Goal: Transaction & Acquisition: Subscribe to service/newsletter

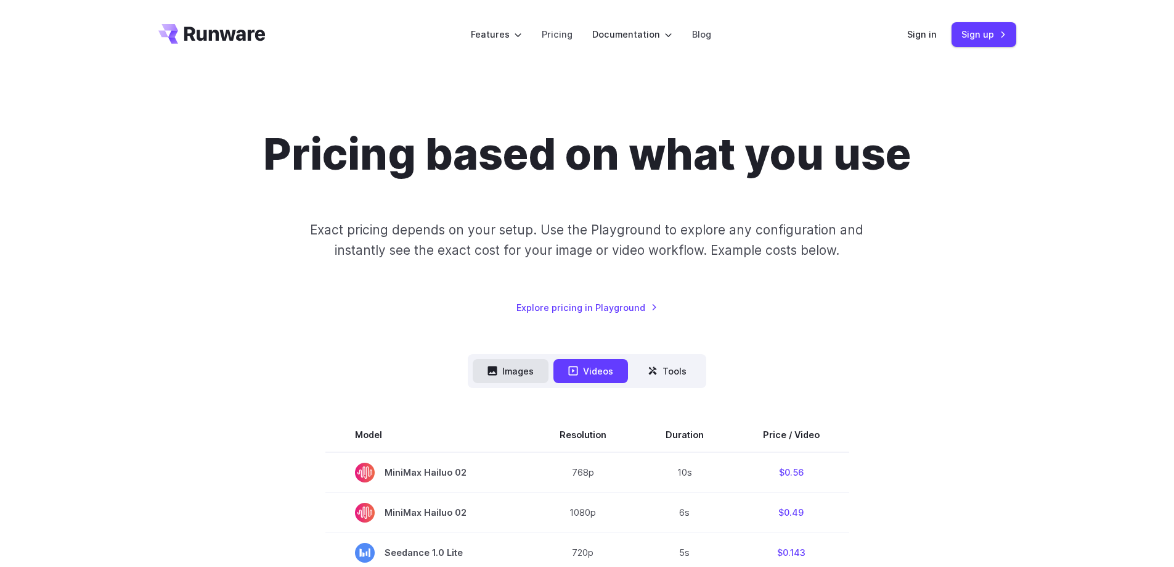
click at [510, 374] on button "Images" at bounding box center [511, 371] width 76 height 24
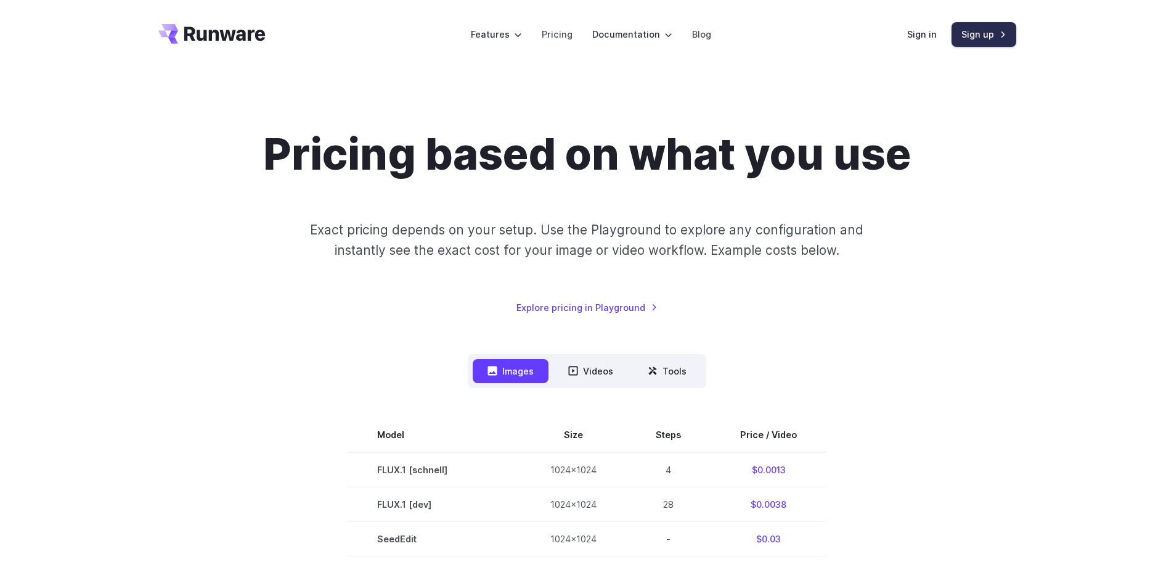
click at [971, 33] on link "Sign up" at bounding box center [984, 34] width 65 height 24
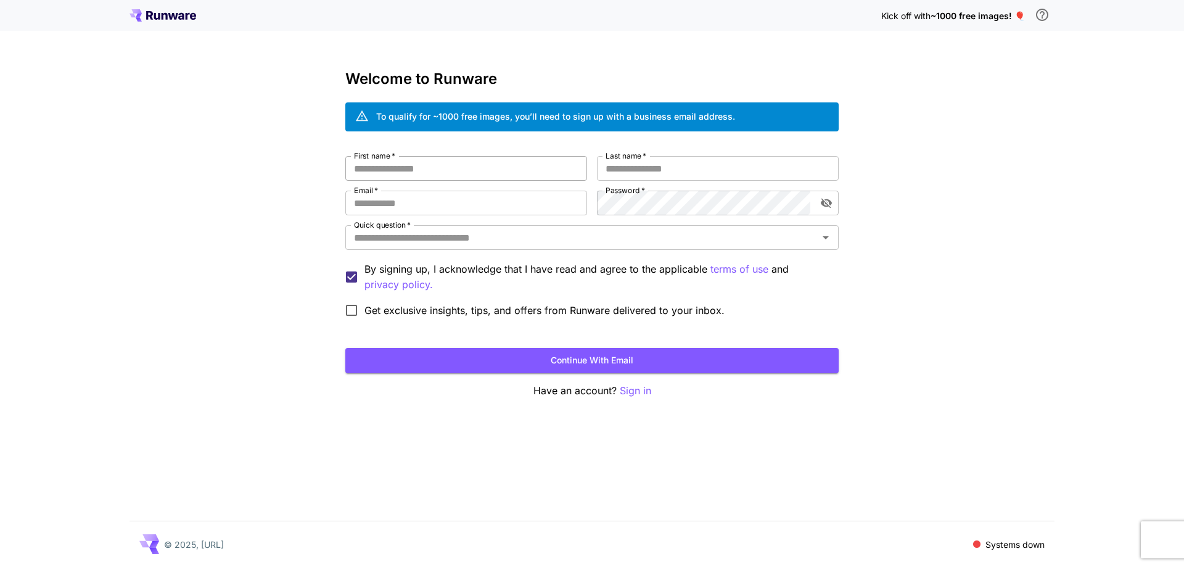
click at [448, 168] on input "First name   *" at bounding box center [466, 168] width 242 height 25
type input "****"
click at [610, 166] on input "Last name   *" at bounding box center [718, 168] width 242 height 25
type input "*********"
click at [490, 212] on input "Email   *" at bounding box center [466, 203] width 242 height 25
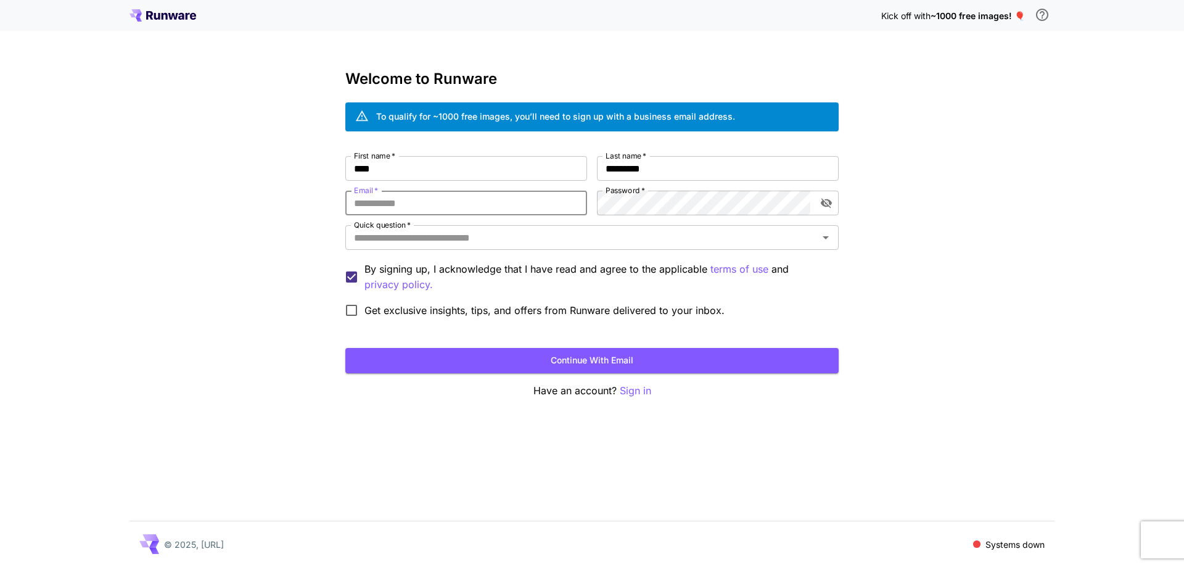
type input "**********"
click at [824, 205] on icon "toggle password visibility" at bounding box center [826, 204] width 11 height 10
click at [824, 205] on icon "toggle password visibility" at bounding box center [826, 203] width 11 height 8
click at [825, 205] on icon "toggle password visibility" at bounding box center [826, 204] width 11 height 10
click at [826, 203] on icon "toggle password visibility" at bounding box center [826, 203] width 11 height 8
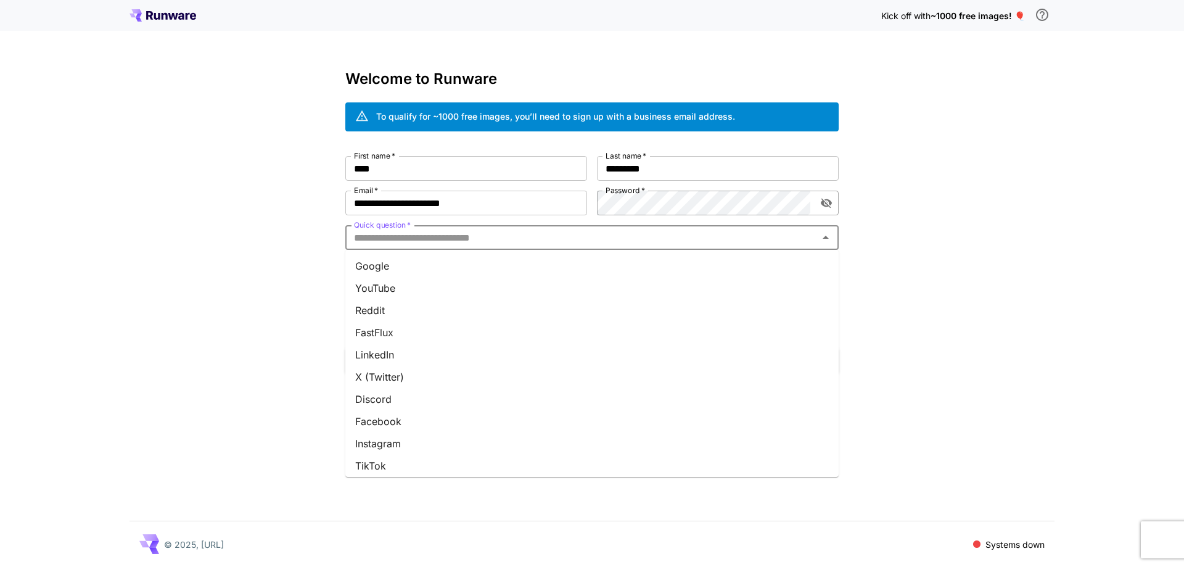
click at [503, 240] on input "Quick question   *" at bounding box center [581, 237] width 465 height 17
click at [410, 372] on li "Telegram" at bounding box center [591, 372] width 493 height 22
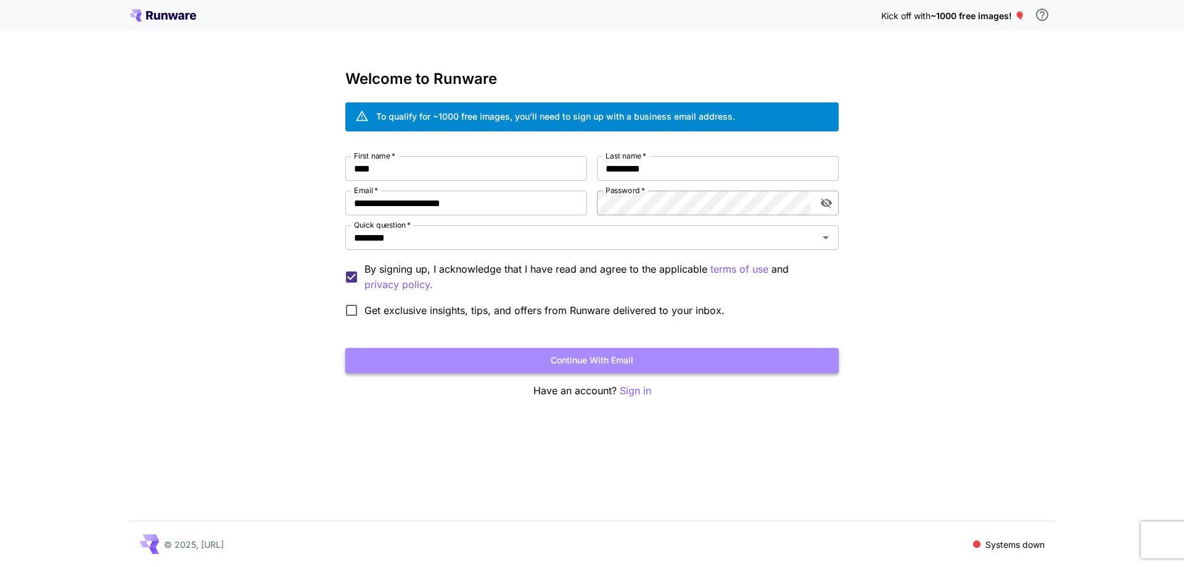
click at [620, 361] on button "Continue with email" at bounding box center [591, 360] width 493 height 25
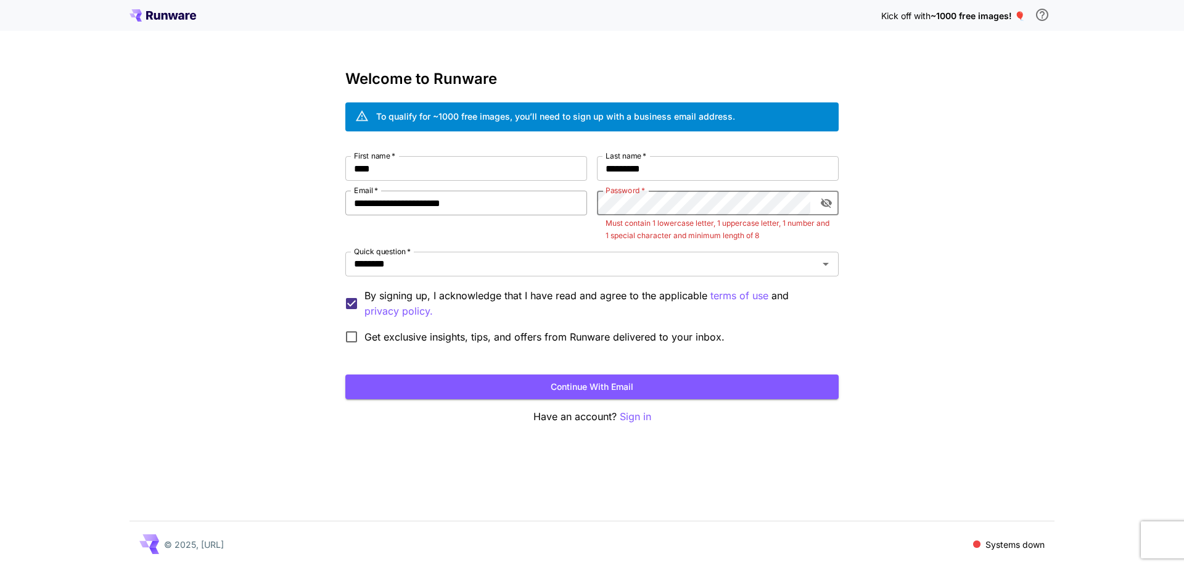
click at [578, 210] on div "**********" at bounding box center [591, 253] width 493 height 194
click at [827, 200] on icon "toggle password visibility" at bounding box center [826, 204] width 11 height 10
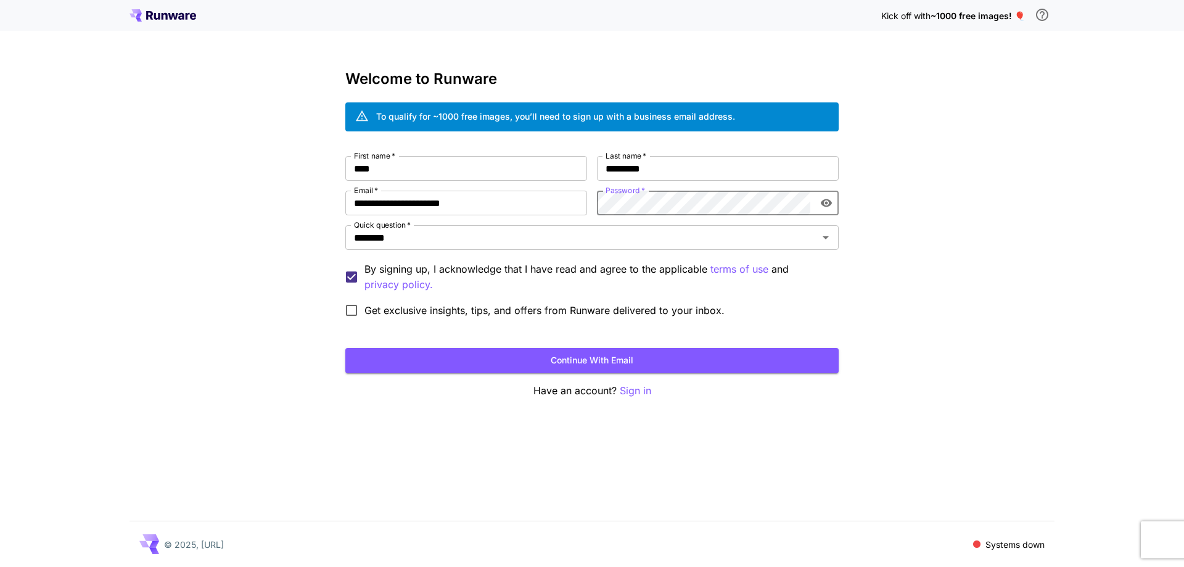
click at [825, 199] on icon "toggle password visibility" at bounding box center [826, 203] width 11 height 8
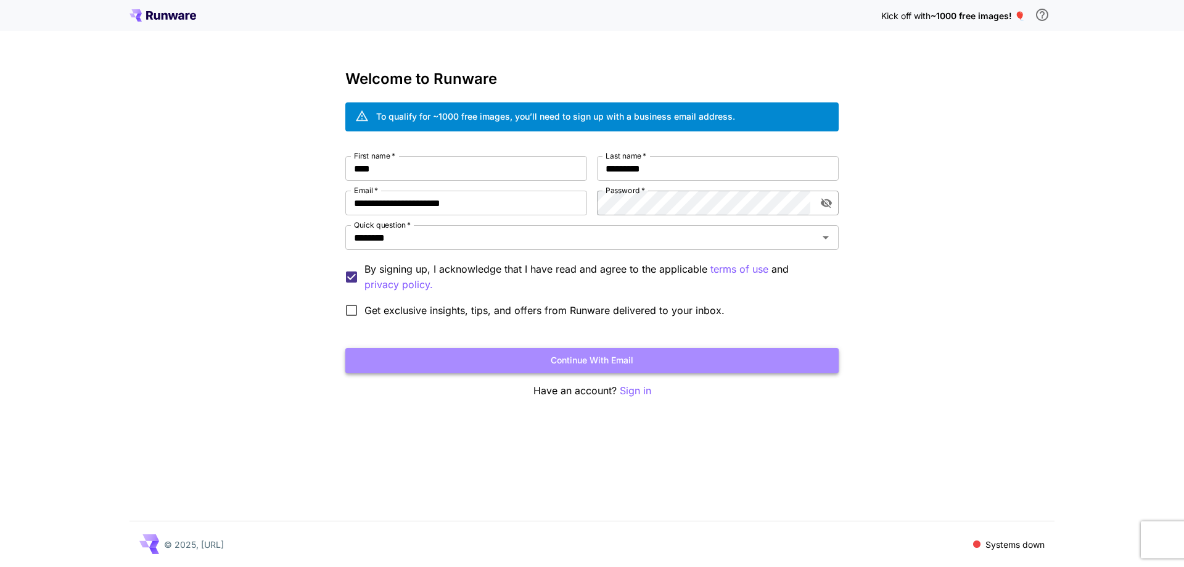
click at [614, 364] on button "Continue with email" at bounding box center [591, 360] width 493 height 25
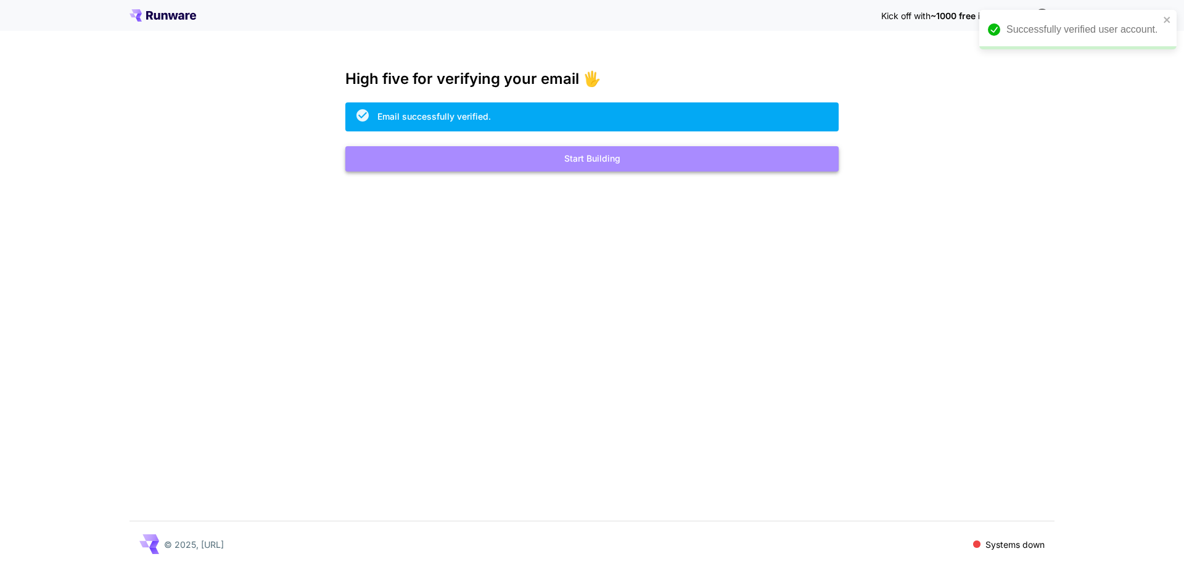
click at [589, 160] on button "Start Building" at bounding box center [591, 158] width 493 height 25
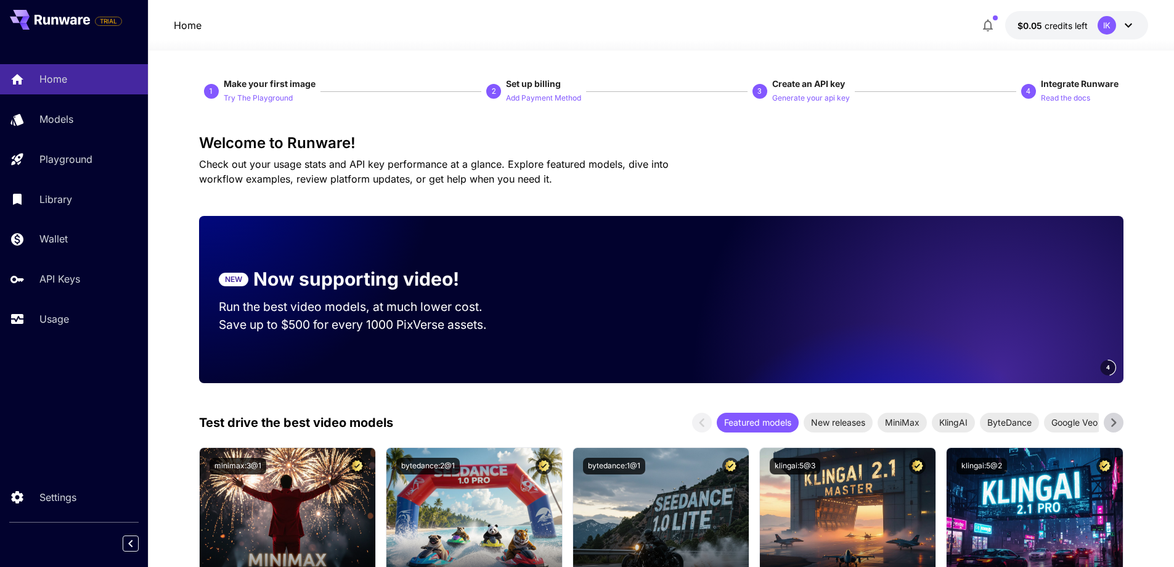
click at [1130, 26] on icon at bounding box center [1128, 25] width 7 height 4
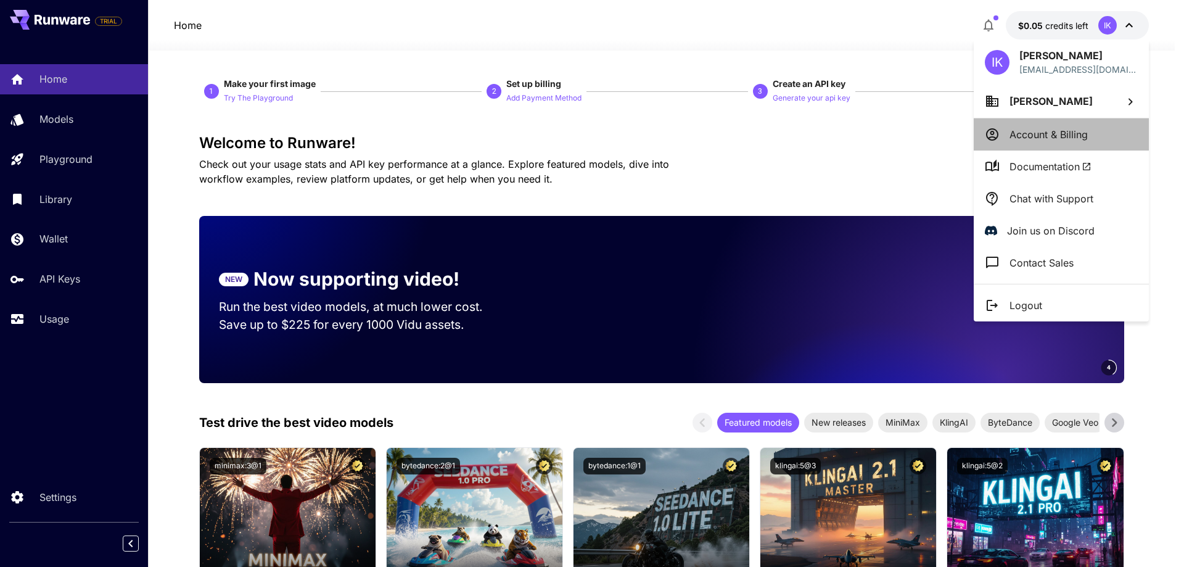
click at [1031, 139] on p "Account & Billing" at bounding box center [1048, 134] width 78 height 15
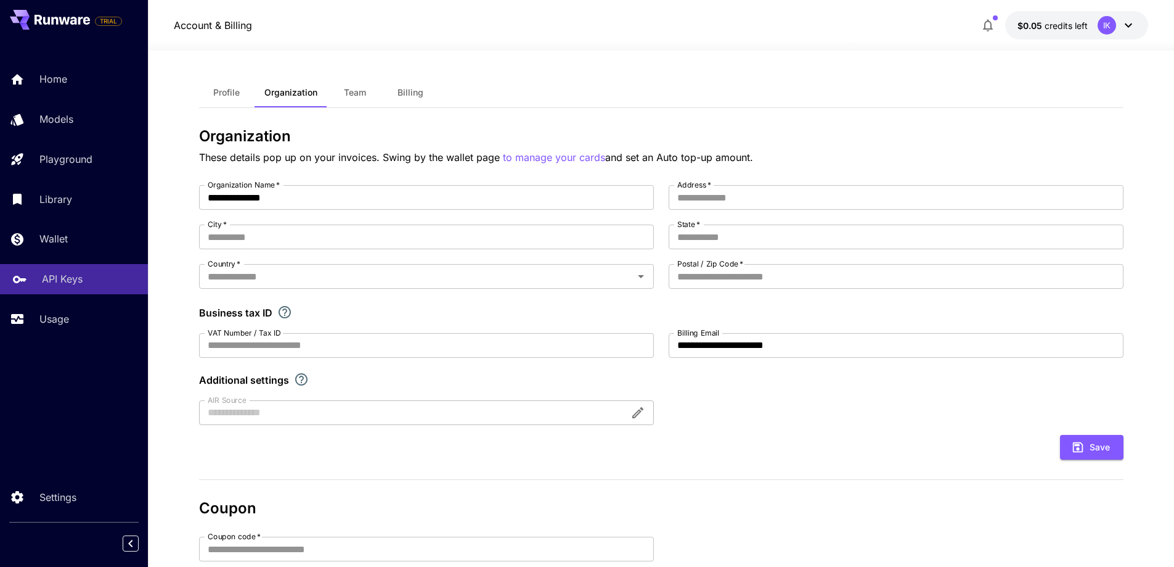
click at [58, 286] on p "API Keys" at bounding box center [62, 278] width 41 height 15
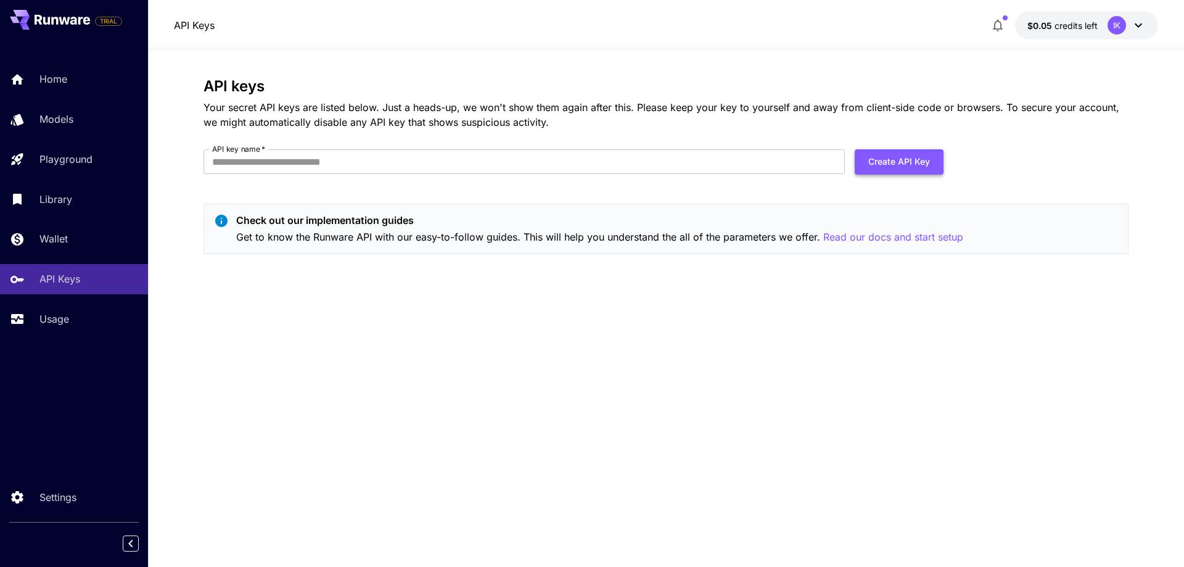
click at [915, 166] on button "Create API Key" at bounding box center [899, 161] width 89 height 25
type input "**********"
click at [917, 162] on button "Create API Key" at bounding box center [899, 161] width 89 height 25
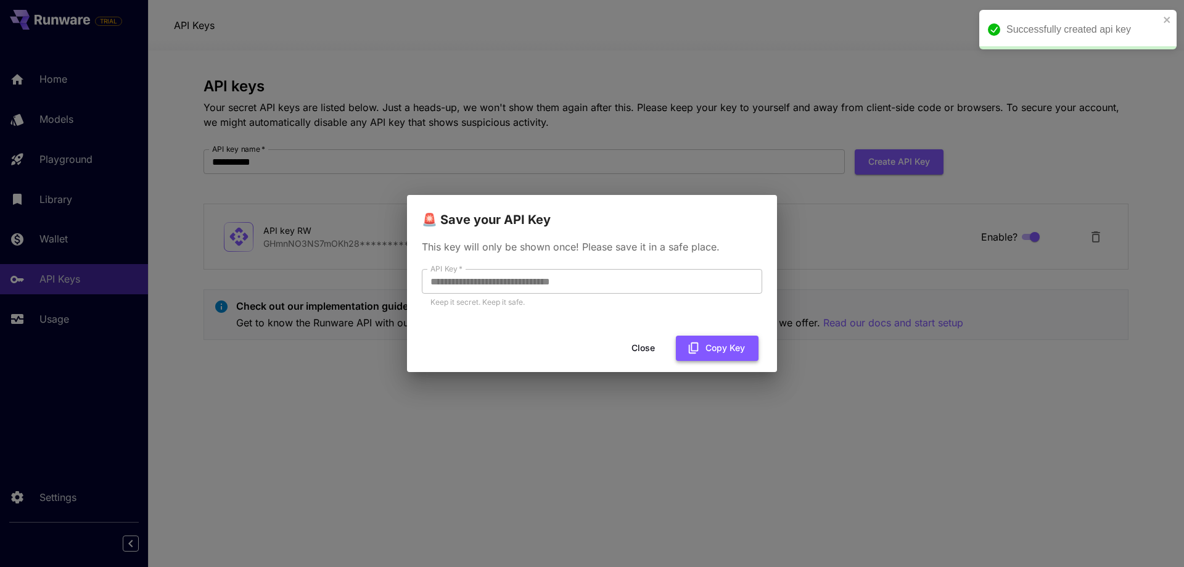
click at [724, 348] on button "Copy Key" at bounding box center [717, 347] width 83 height 25
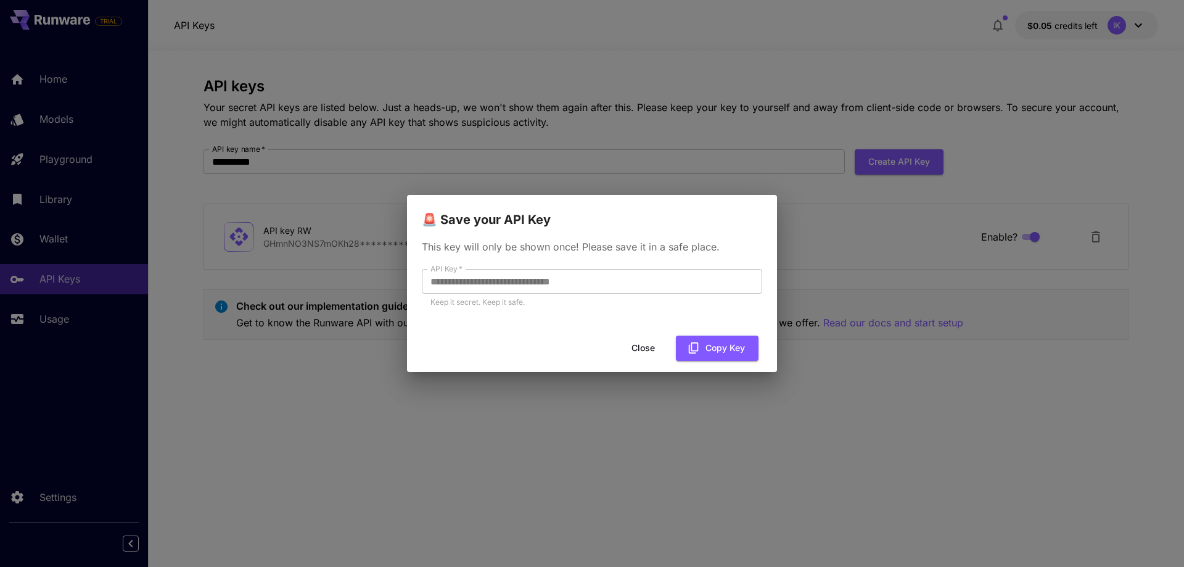
click at [640, 343] on button "Close" at bounding box center [642, 347] width 55 height 25
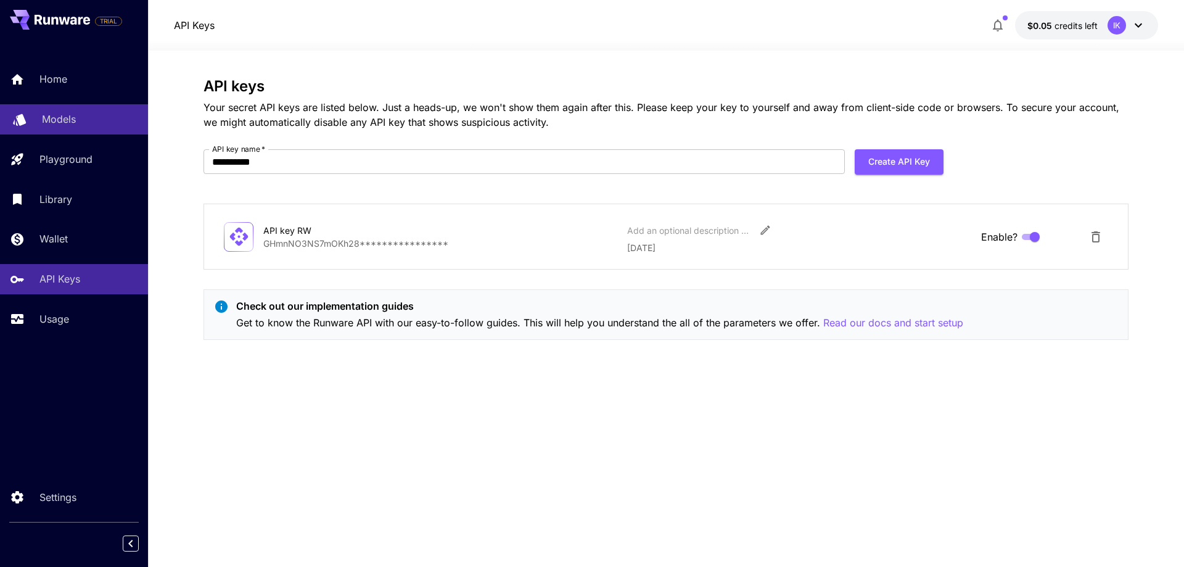
click at [49, 119] on p "Models" at bounding box center [59, 119] width 34 height 15
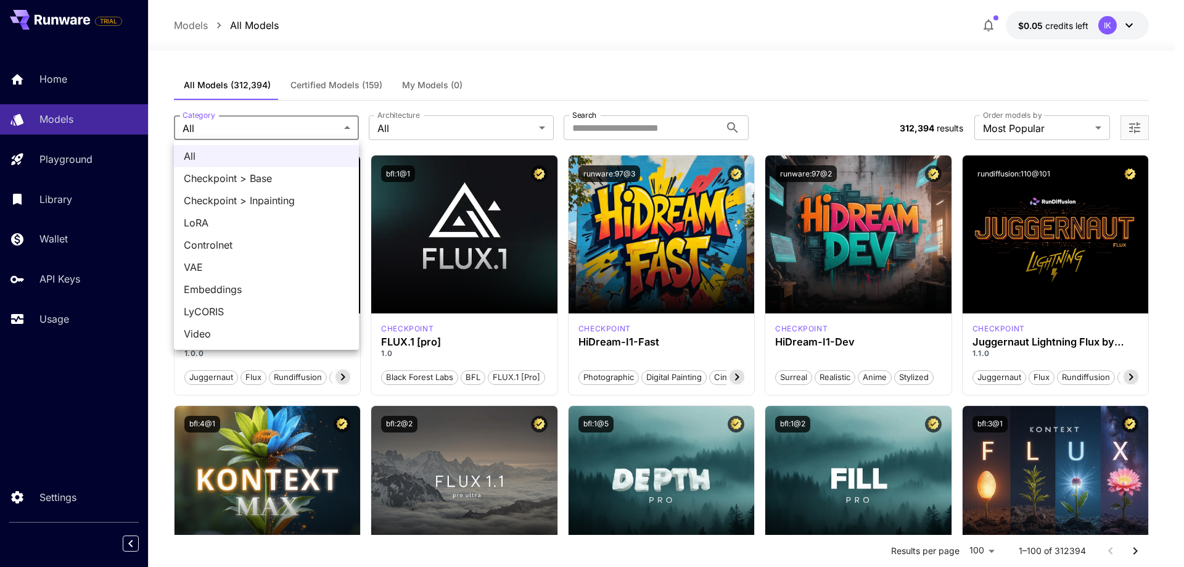
click at [530, 69] on div at bounding box center [592, 283] width 1184 height 567
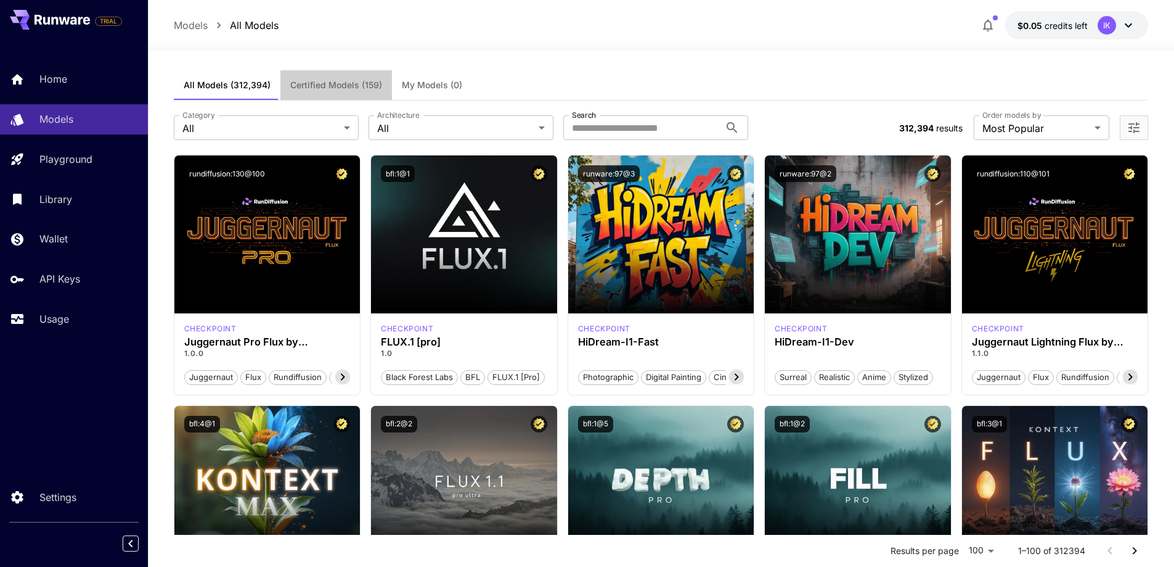
click at [307, 87] on span "Certified Models (159)" at bounding box center [336, 85] width 92 height 11
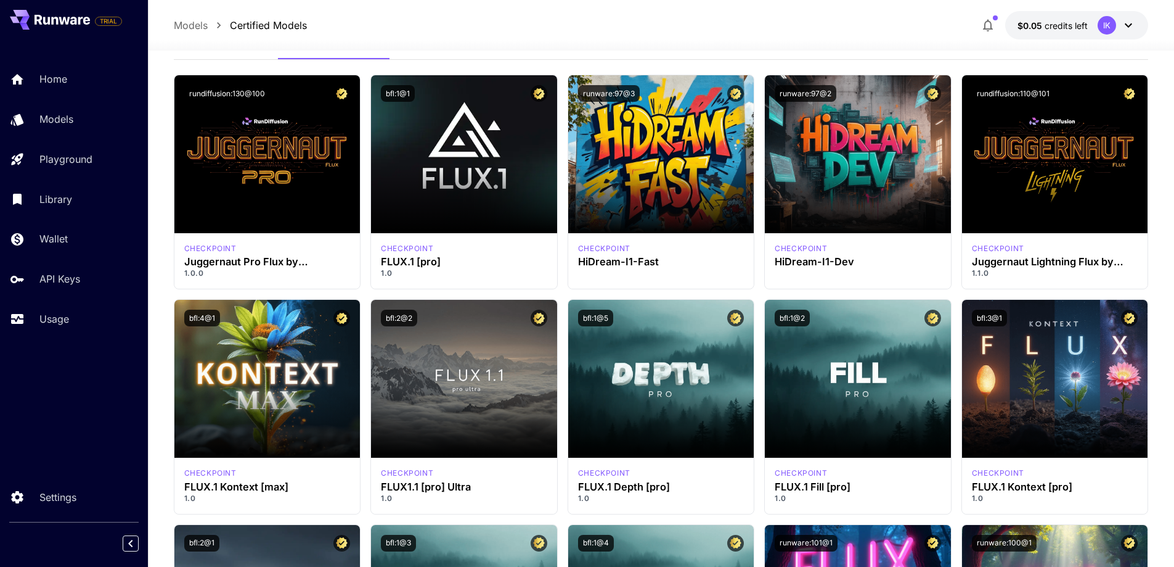
scroll to position [62, 0]
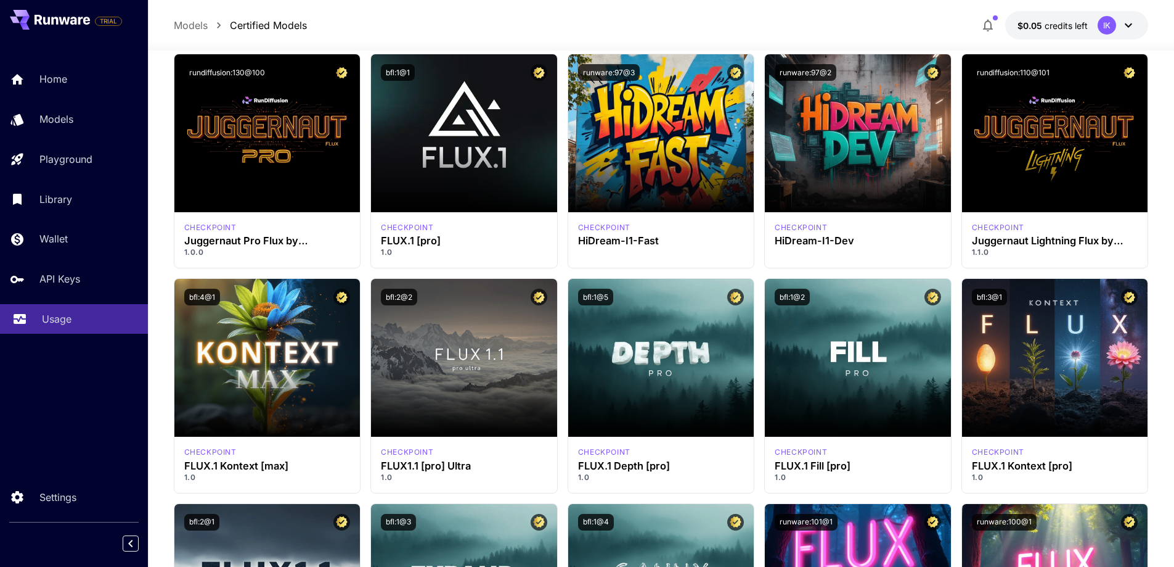
click at [49, 314] on p "Usage" at bounding box center [57, 318] width 30 height 15
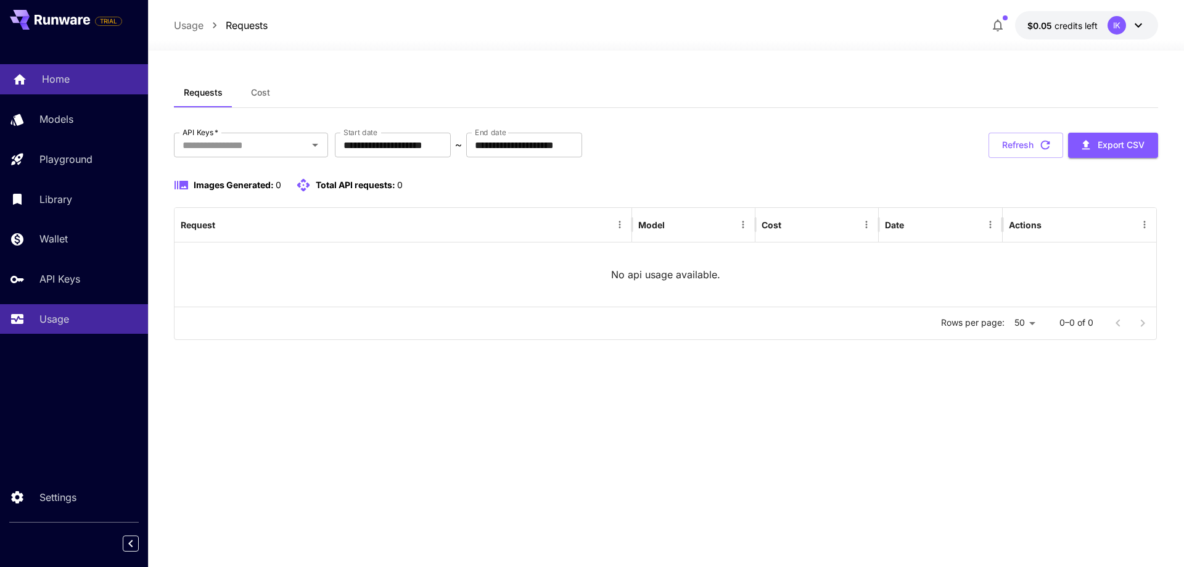
click at [51, 81] on p "Home" at bounding box center [56, 79] width 28 height 15
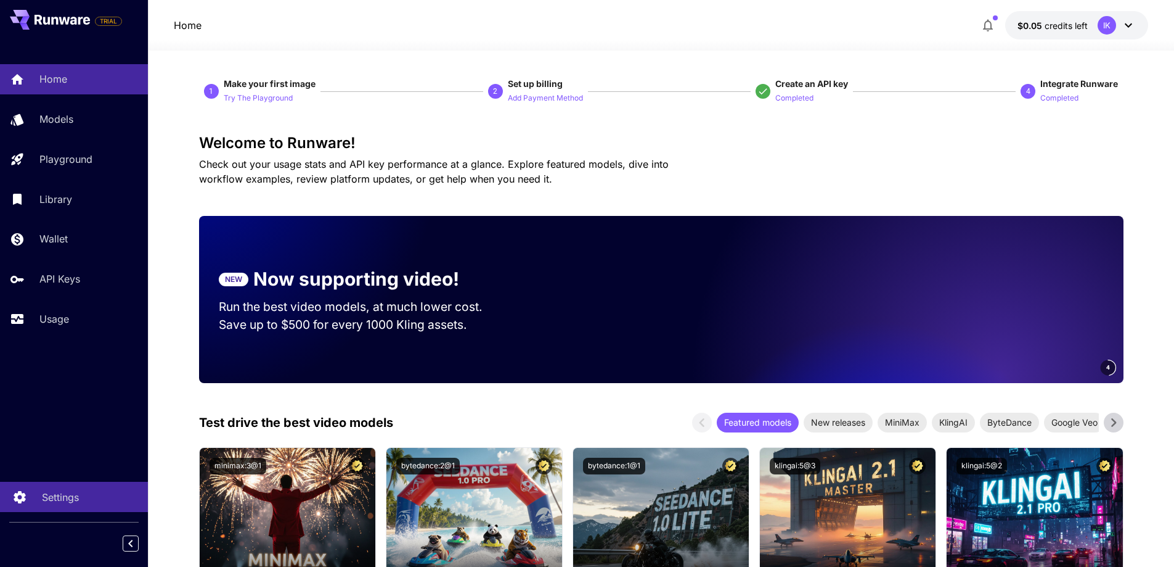
click at [51, 497] on p "Settings" at bounding box center [60, 497] width 37 height 15
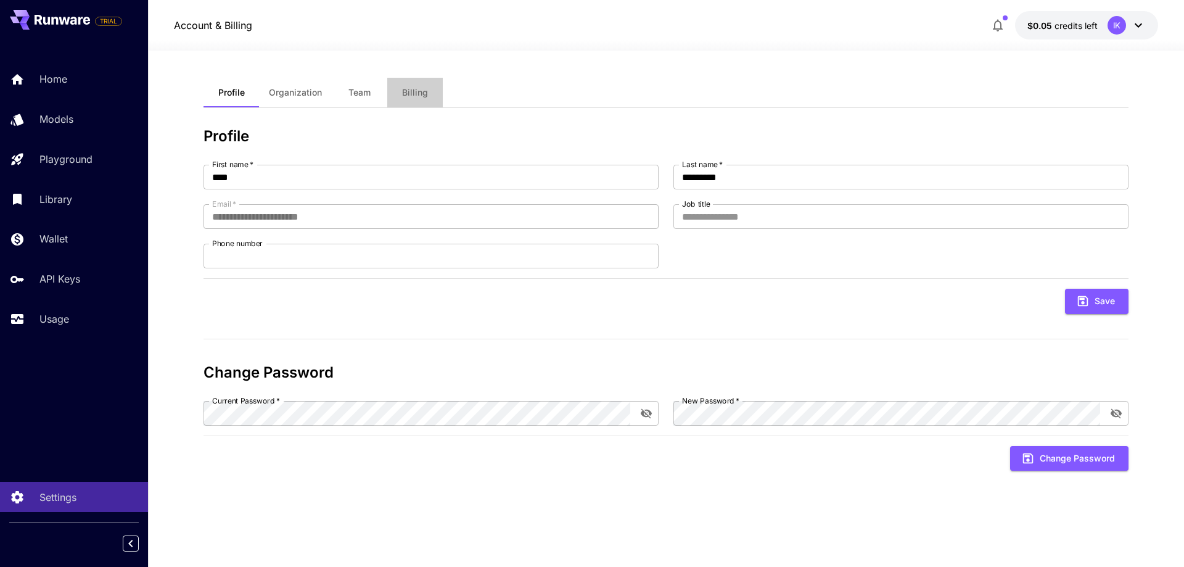
click at [418, 90] on span "Billing" at bounding box center [415, 92] width 26 height 11
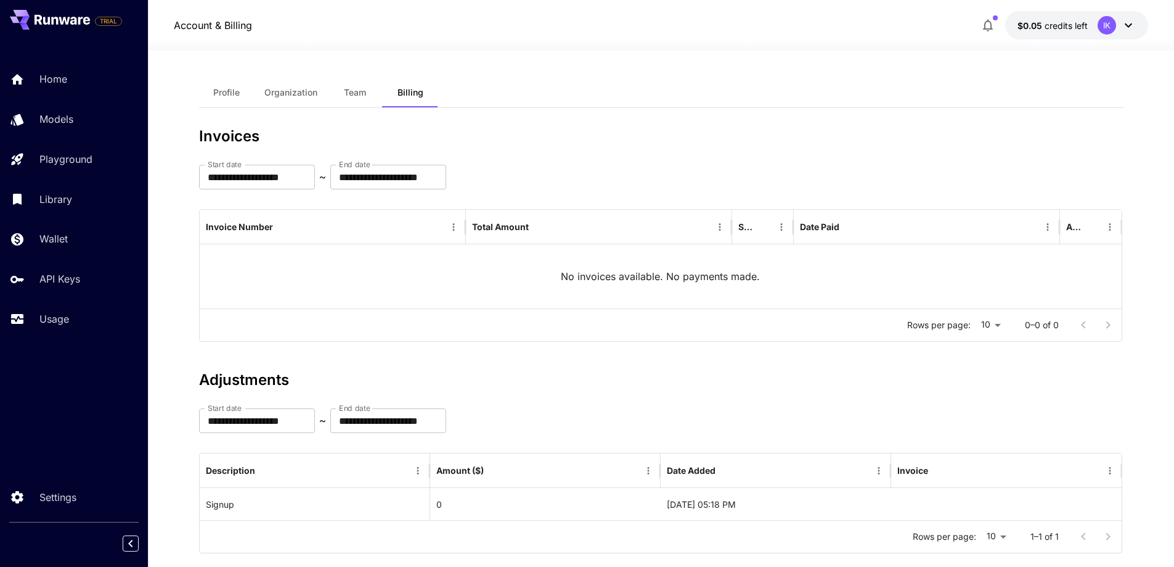
click at [52, 20] on icon at bounding box center [54, 21] width 7 height 8
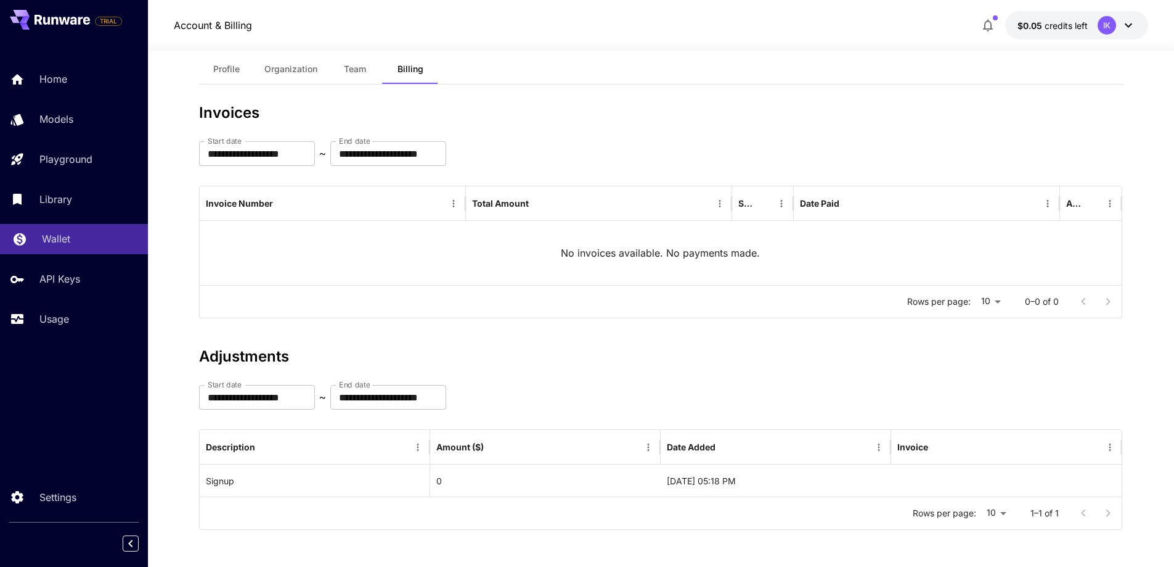
click at [63, 242] on p "Wallet" at bounding box center [56, 238] width 28 height 15
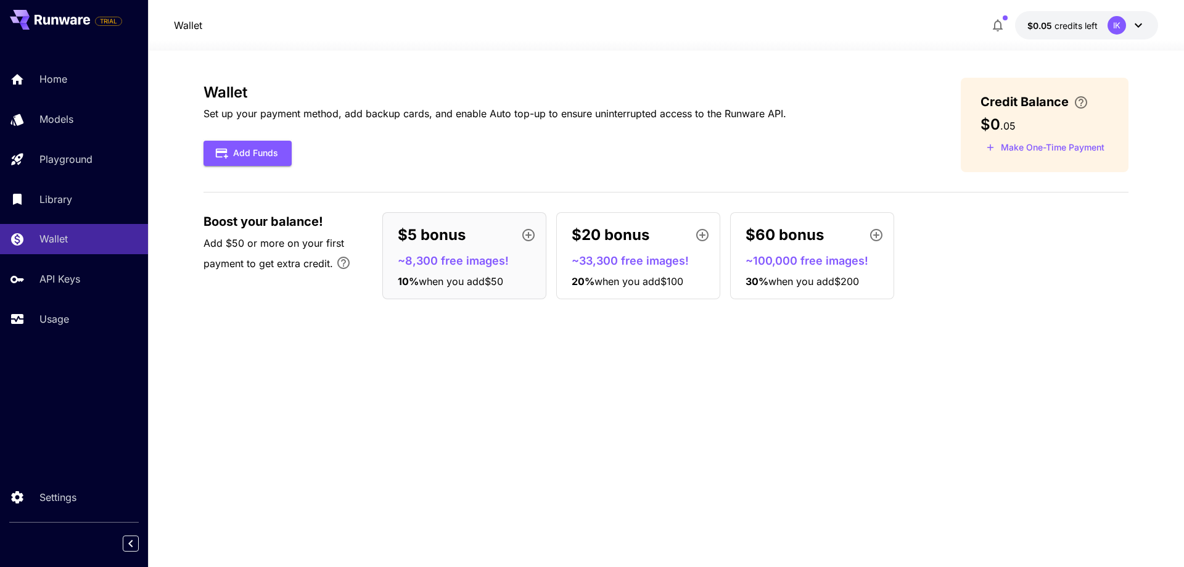
click at [1001, 23] on icon "button" at bounding box center [998, 26] width 10 height 12
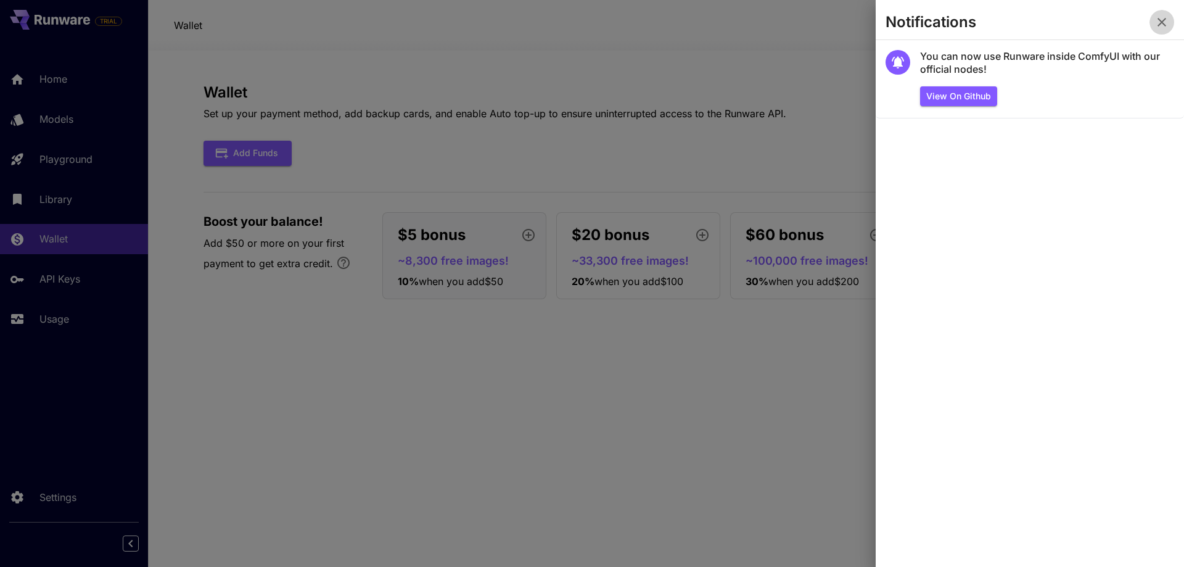
click at [1164, 19] on icon "button" at bounding box center [1161, 22] width 9 height 9
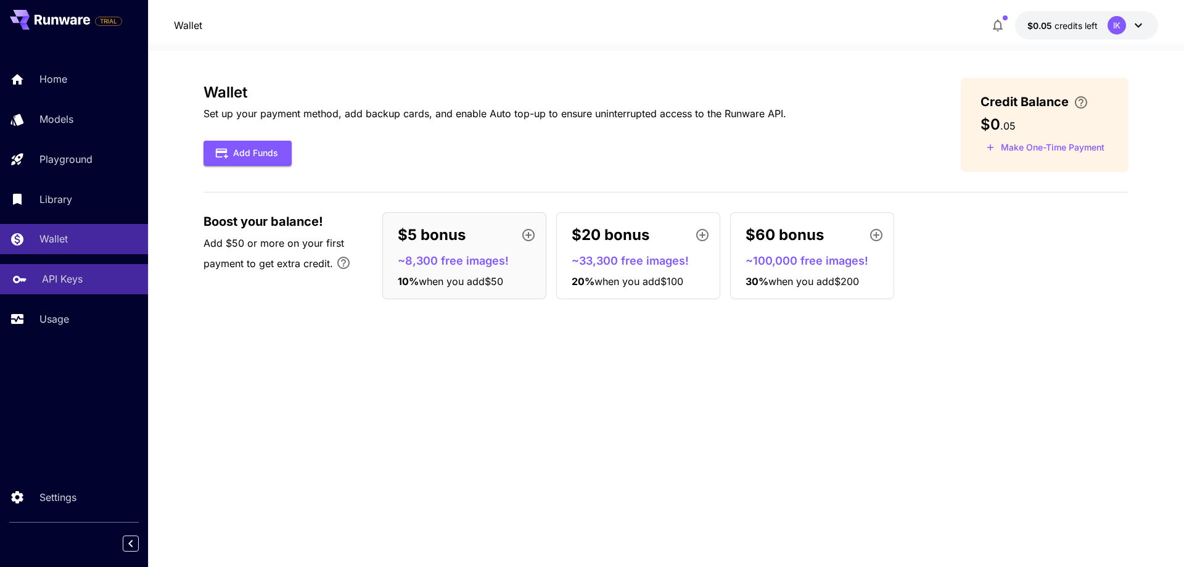
click at [76, 277] on p "API Keys" at bounding box center [62, 278] width 41 height 15
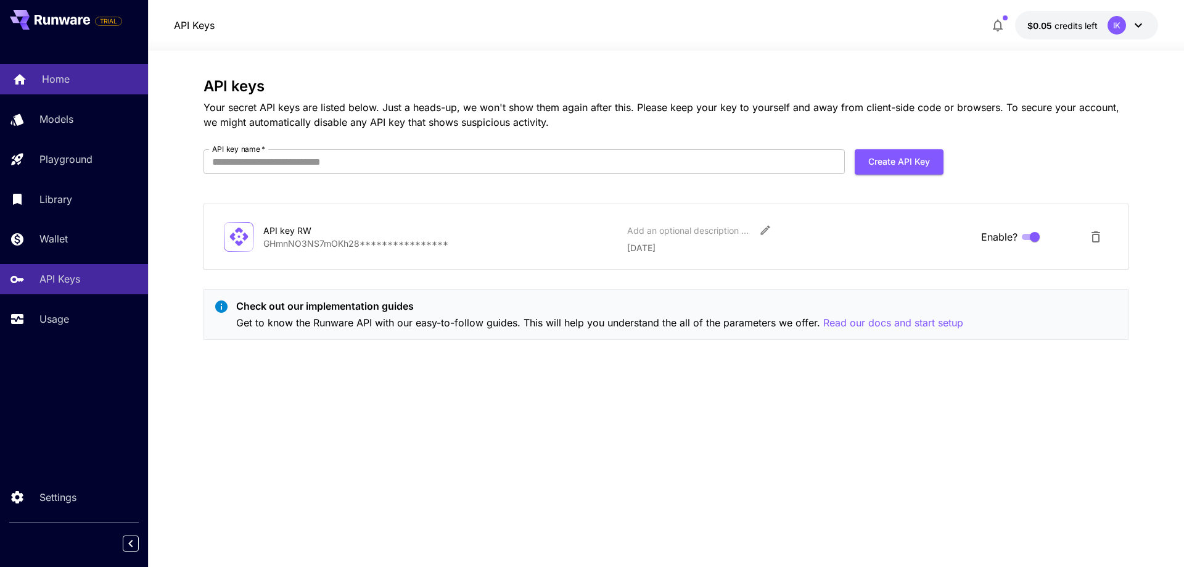
click at [61, 82] on p "Home" at bounding box center [56, 79] width 28 height 15
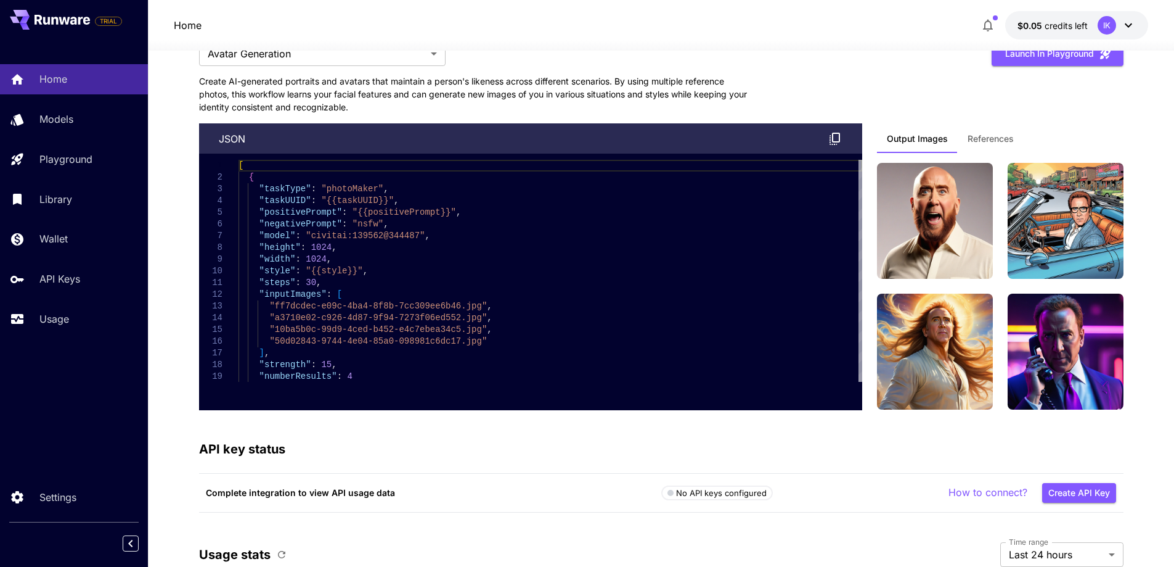
scroll to position [2689, 0]
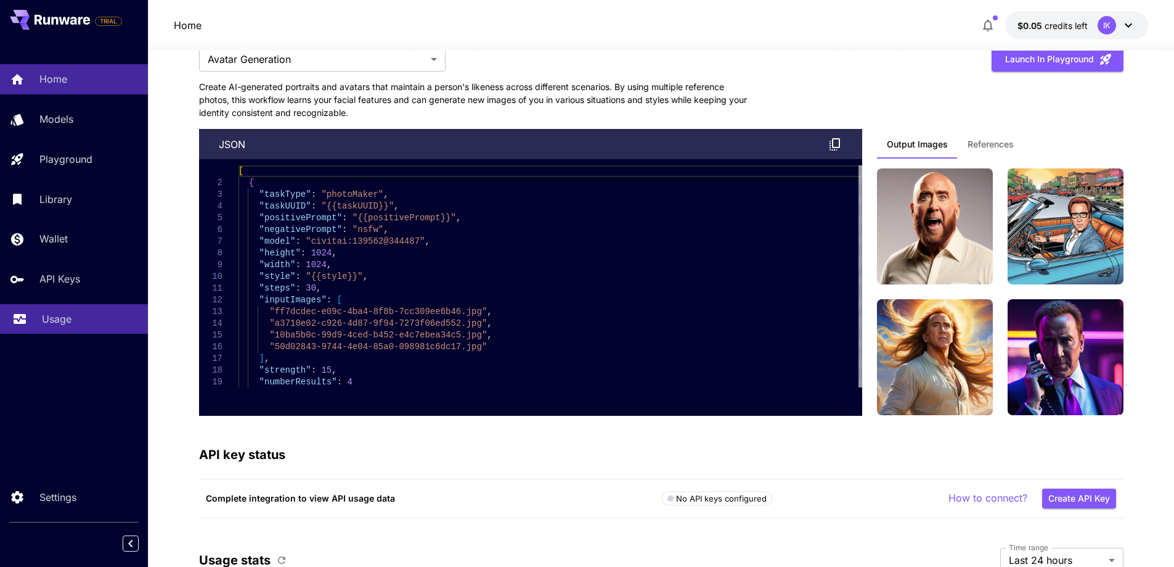
click at [59, 316] on p "Usage" at bounding box center [57, 318] width 30 height 15
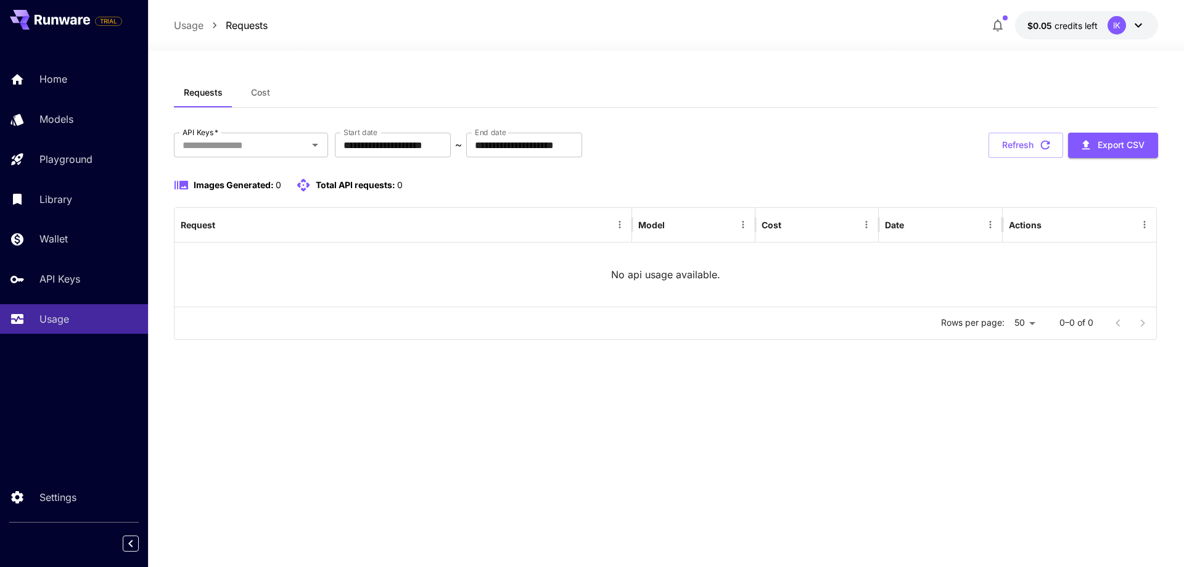
click at [1139, 22] on icon at bounding box center [1138, 25] width 15 height 15
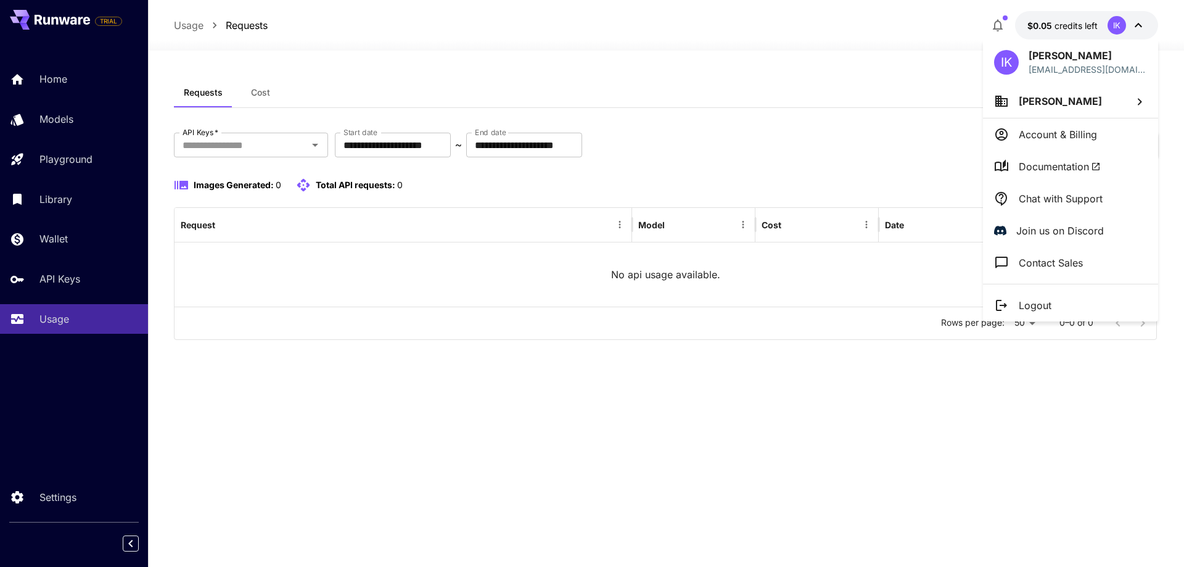
click at [58, 196] on div at bounding box center [592, 283] width 1184 height 567
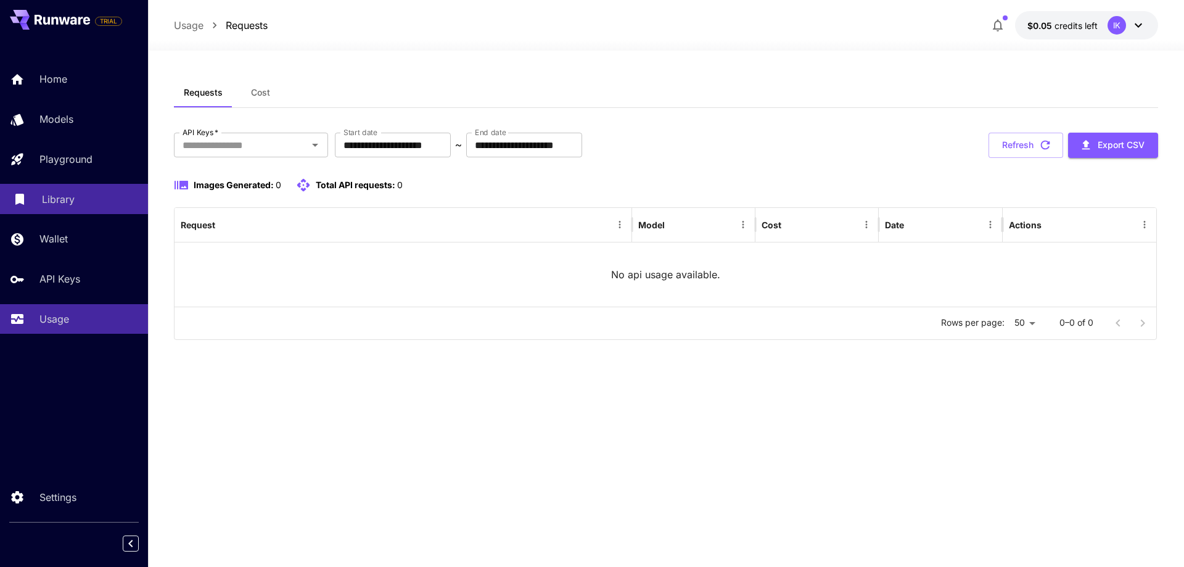
click at [72, 202] on p "Library" at bounding box center [58, 199] width 33 height 15
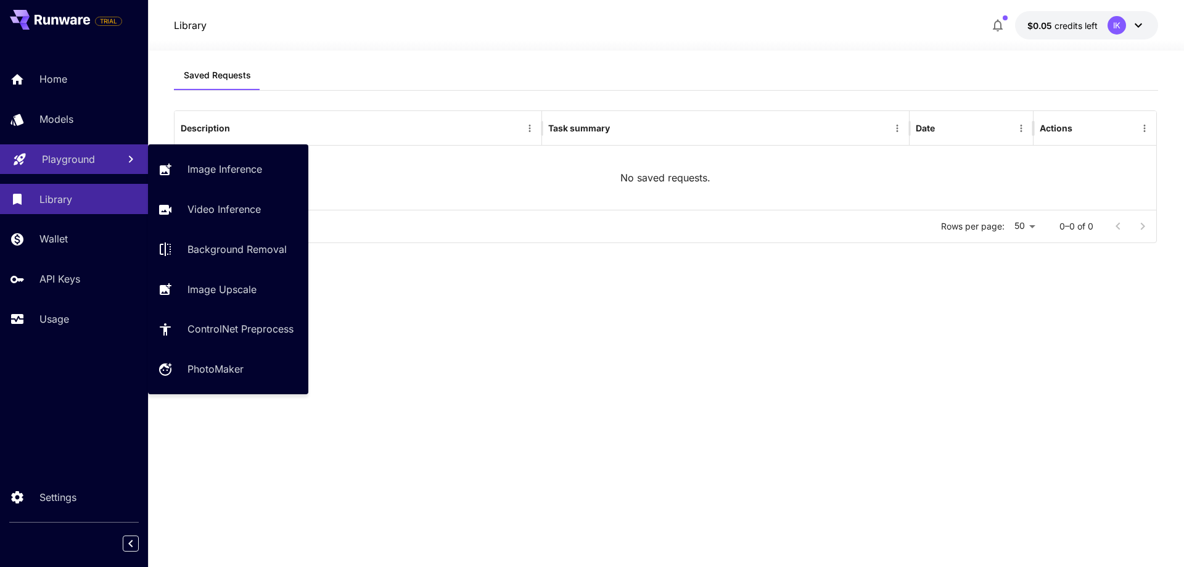
click at [87, 155] on p "Playground" at bounding box center [68, 159] width 53 height 15
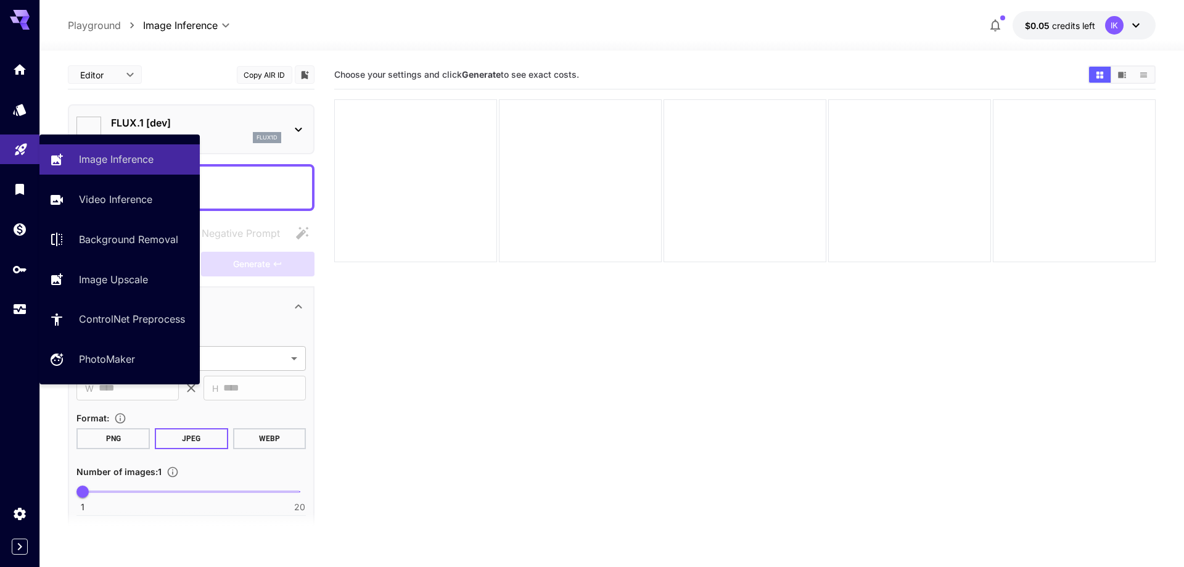
type input "**********"
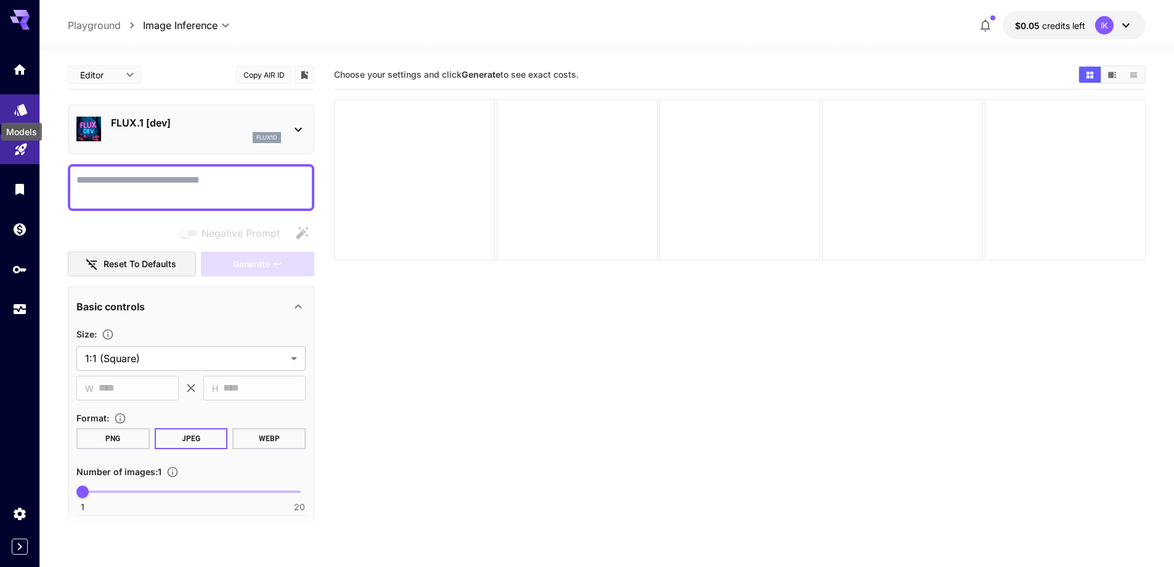
click at [18, 102] on icon "Models" at bounding box center [21, 105] width 15 height 15
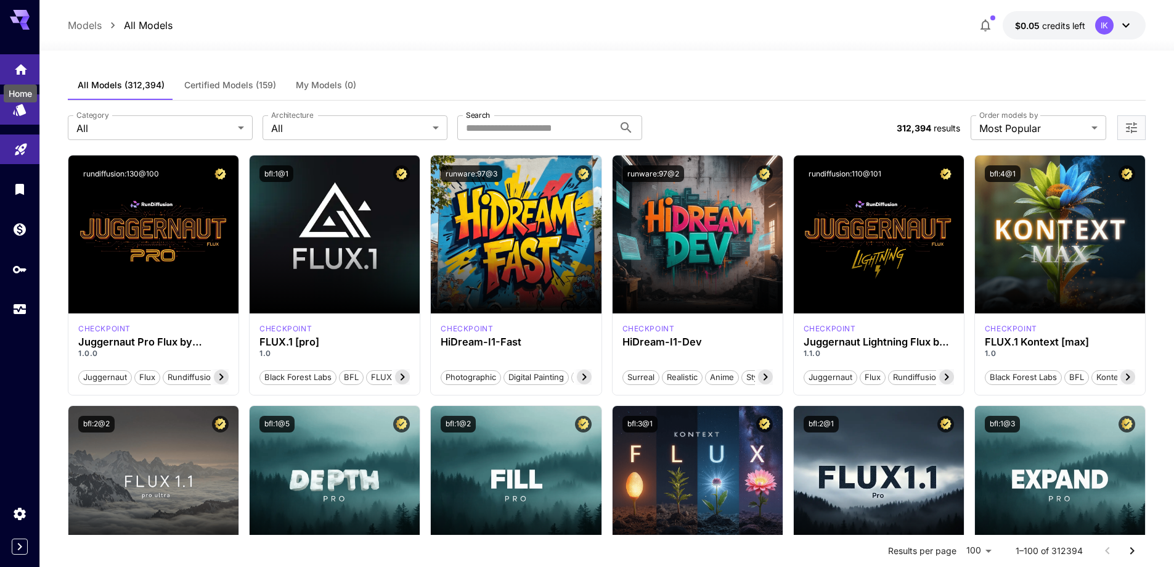
click at [14, 65] on icon "Home" at bounding box center [21, 68] width 15 height 15
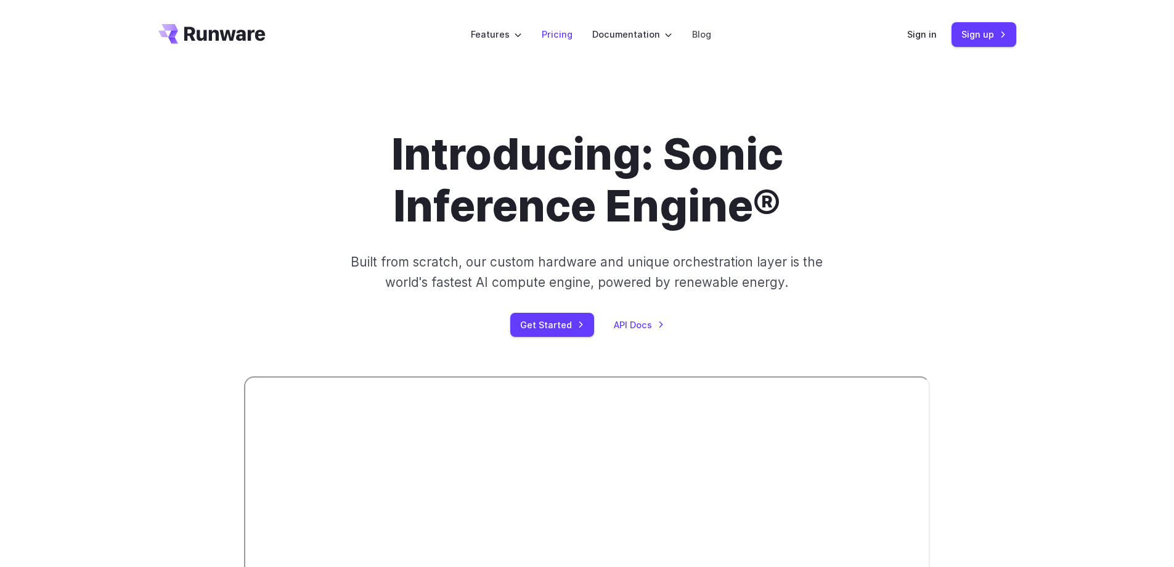
click at [555, 31] on link "Pricing" at bounding box center [557, 34] width 31 height 14
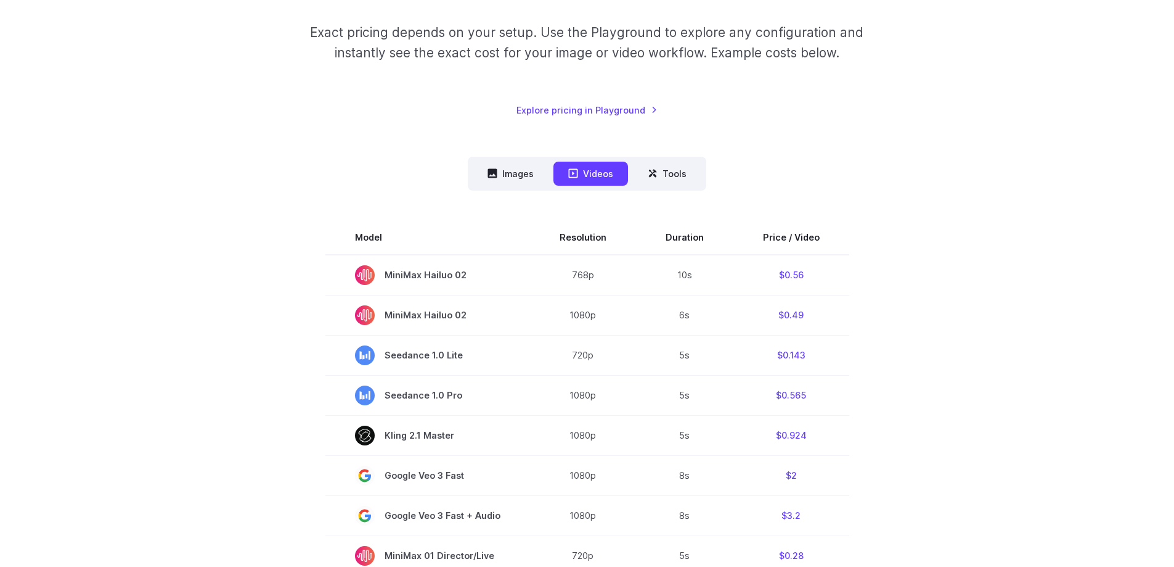
scroll to position [62, 0]
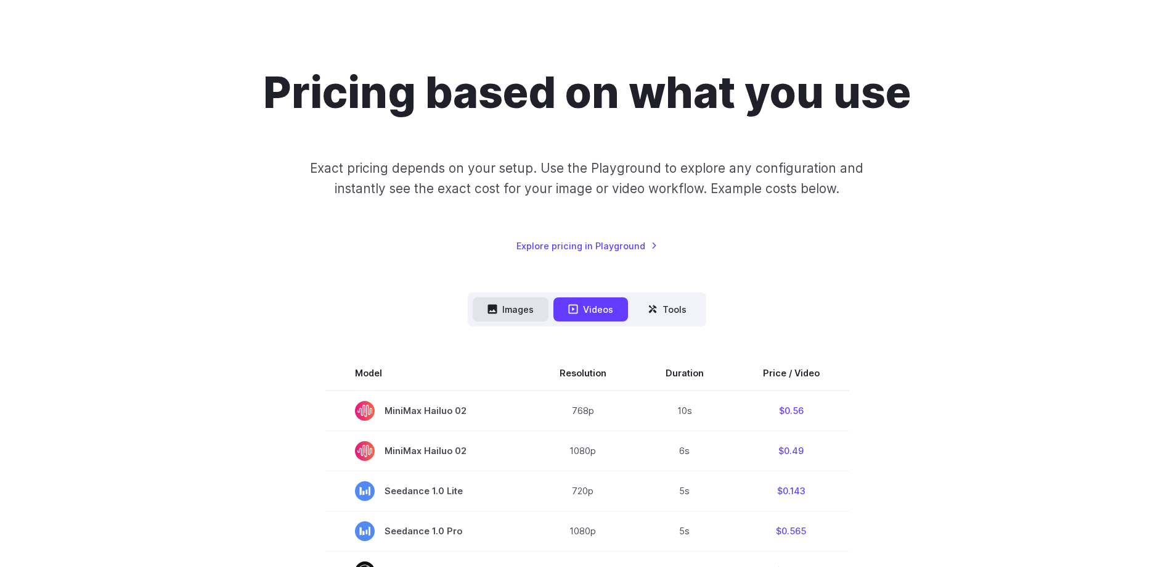
click at [515, 312] on button "Images" at bounding box center [511, 309] width 76 height 24
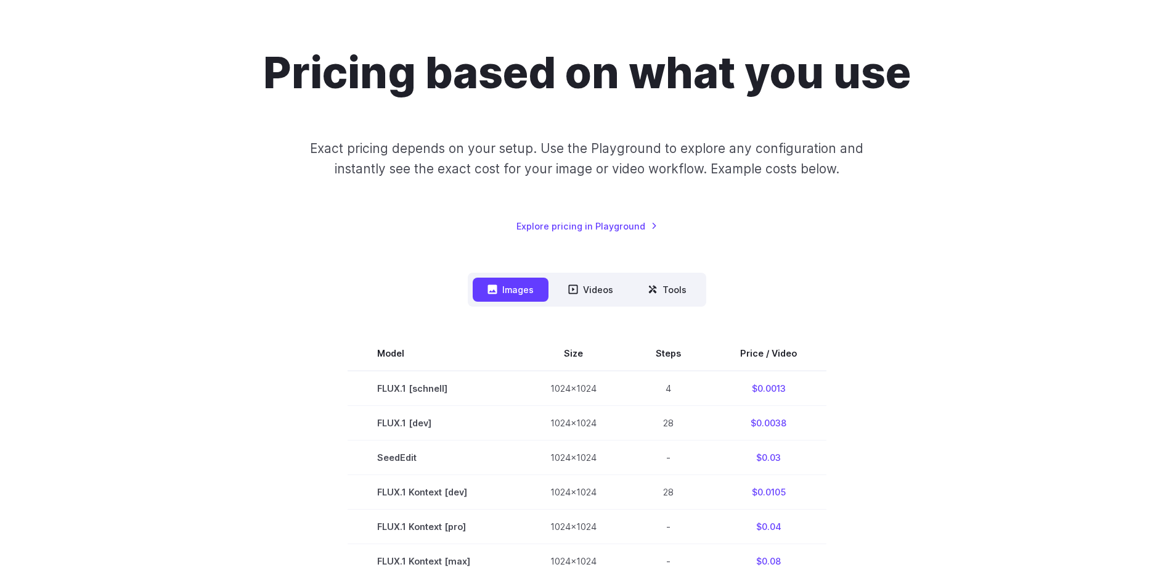
scroll to position [0, 0]
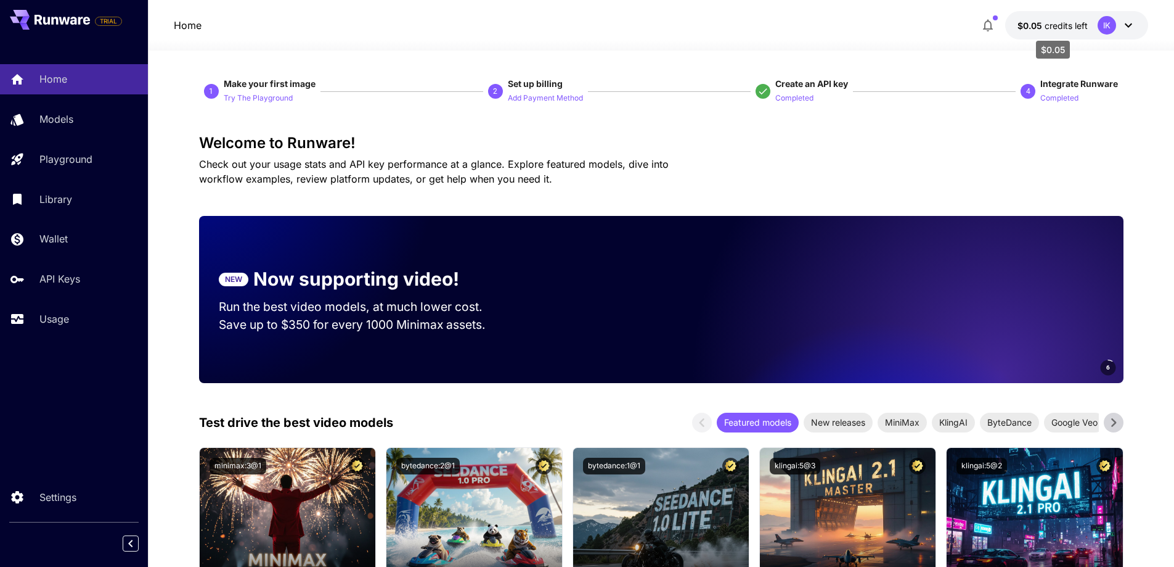
click at [1052, 28] on span "credits left" at bounding box center [1066, 25] width 43 height 10
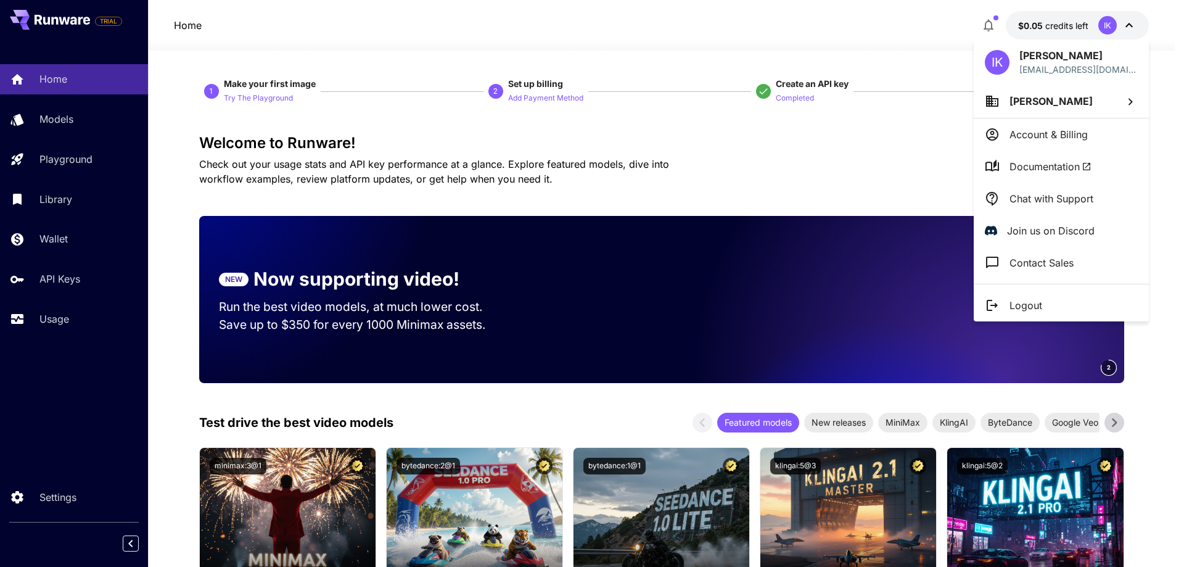
click at [989, 26] on div at bounding box center [592, 283] width 1184 height 567
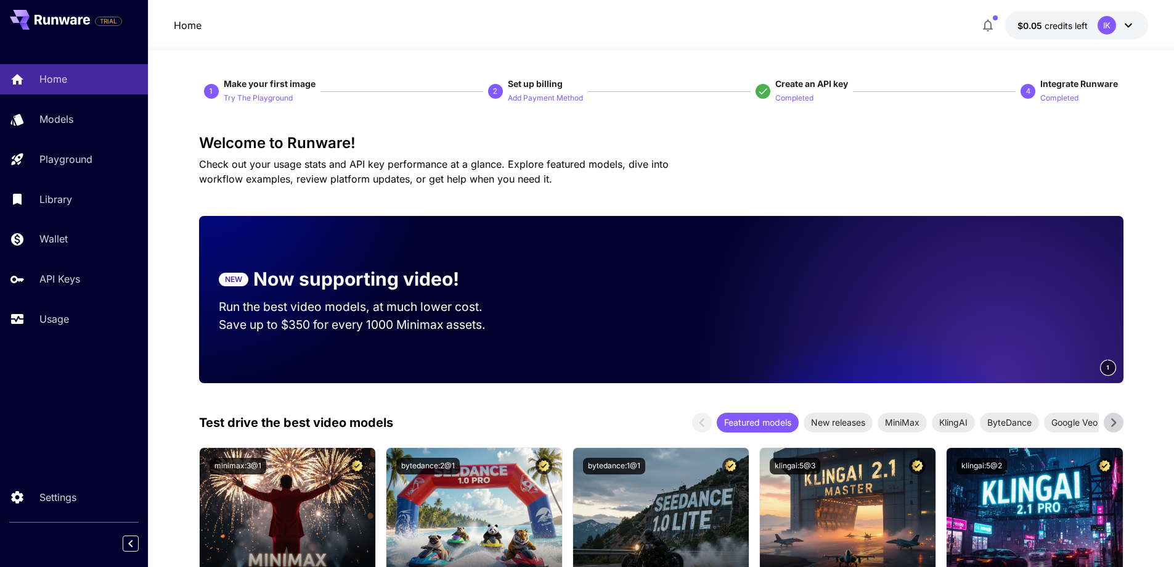
click at [989, 26] on icon "button" at bounding box center [988, 25] width 15 height 15
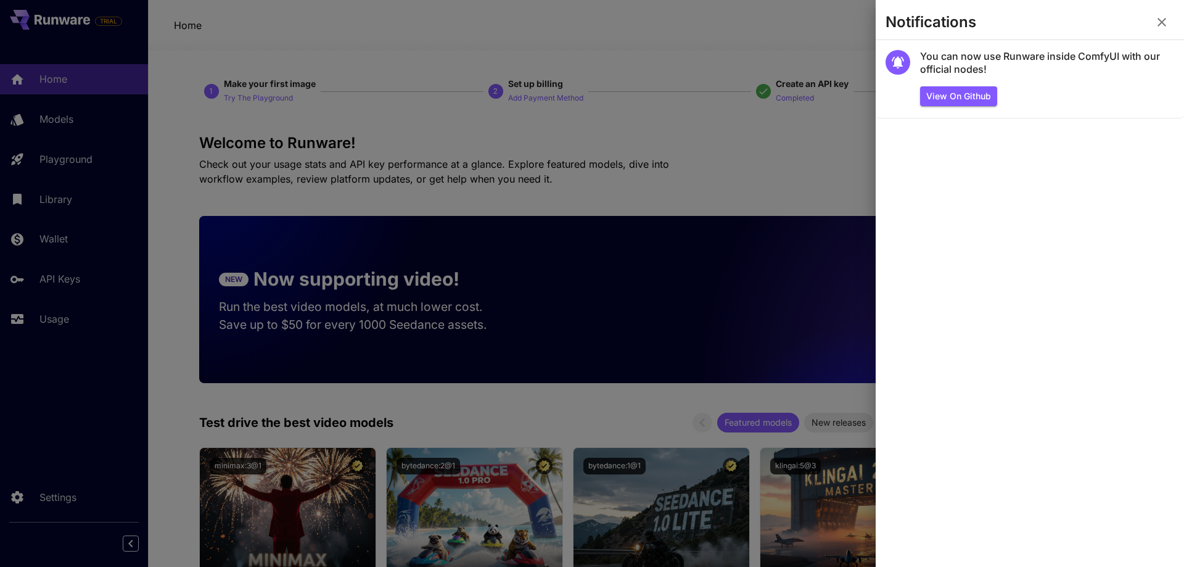
click at [799, 35] on div at bounding box center [592, 283] width 1184 height 567
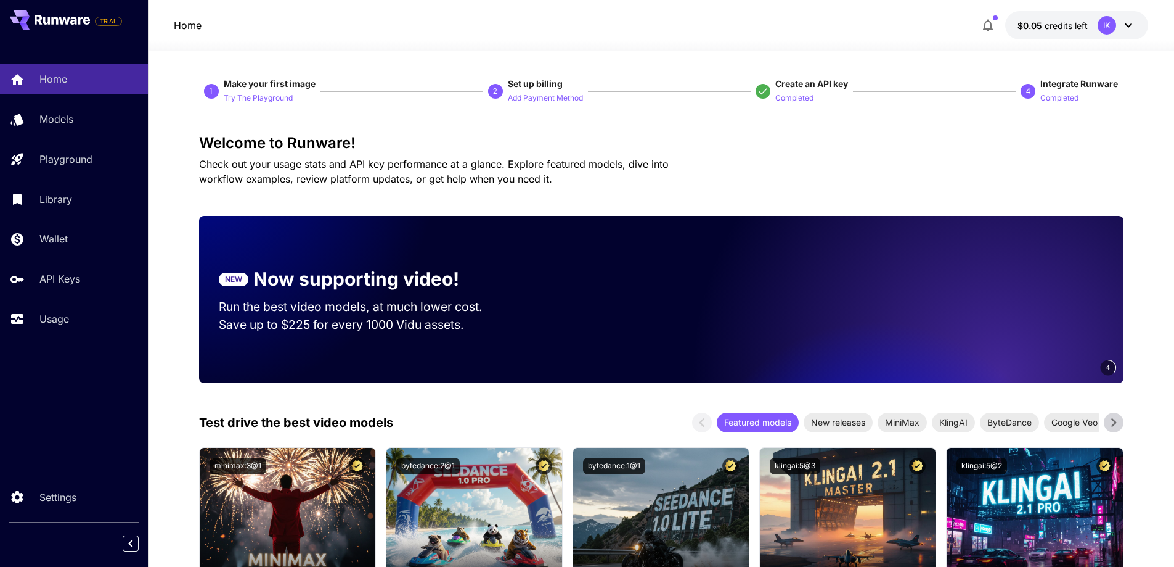
click at [45, 20] on icon at bounding box center [46, 21] width 7 height 8
click at [58, 120] on p "Models" at bounding box center [59, 119] width 34 height 15
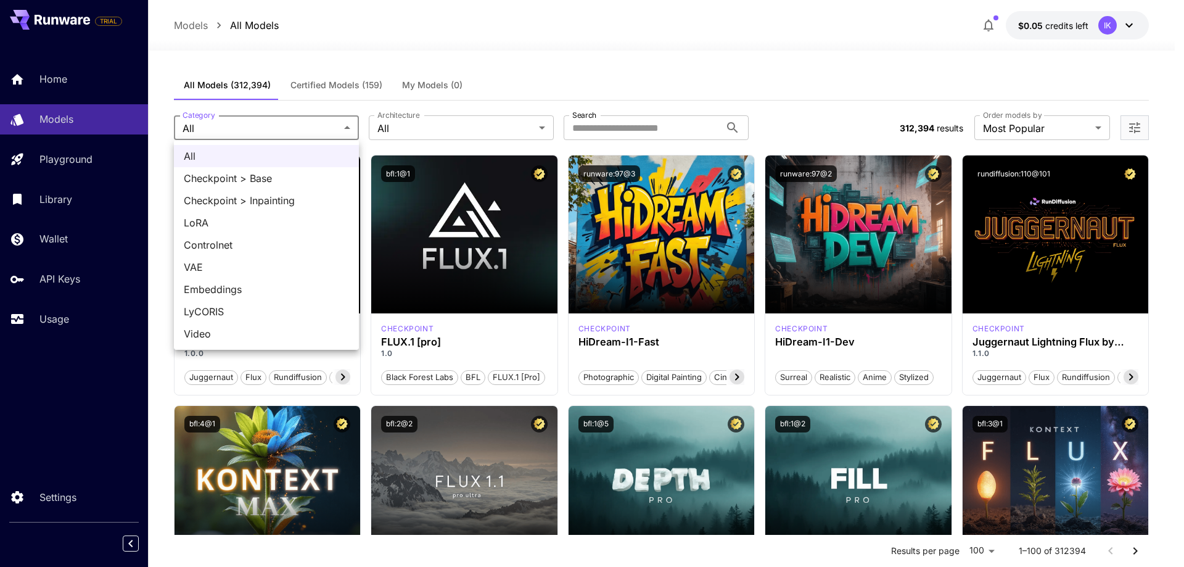
click at [431, 126] on div at bounding box center [592, 283] width 1184 height 567
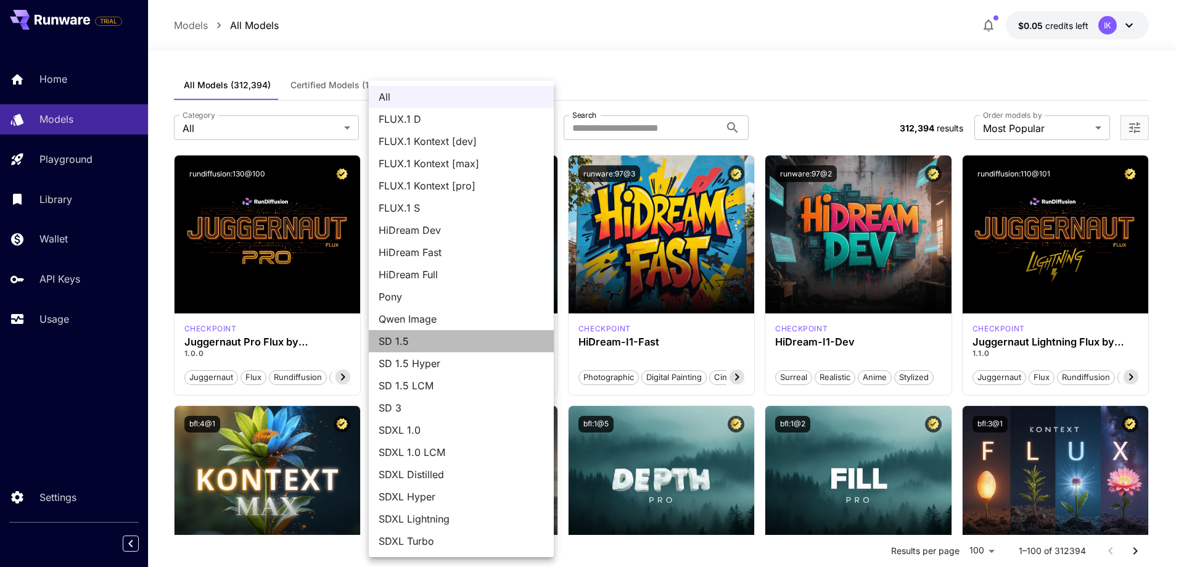
click at [450, 345] on span "SD 1.5" at bounding box center [461, 341] width 165 height 15
type input "****"
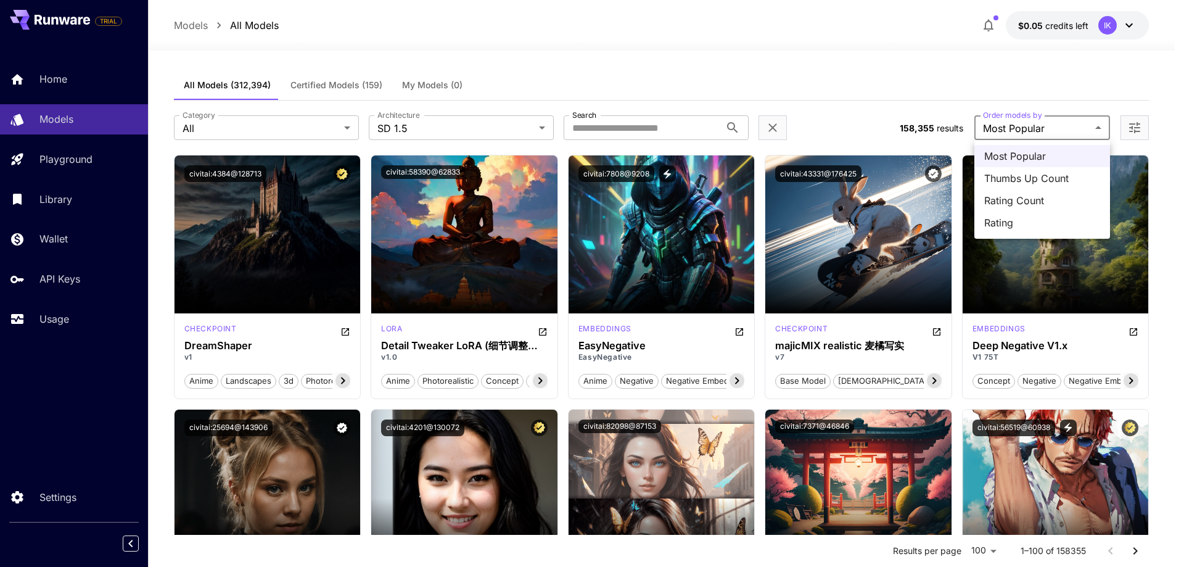
click at [1132, 73] on div at bounding box center [592, 283] width 1184 height 567
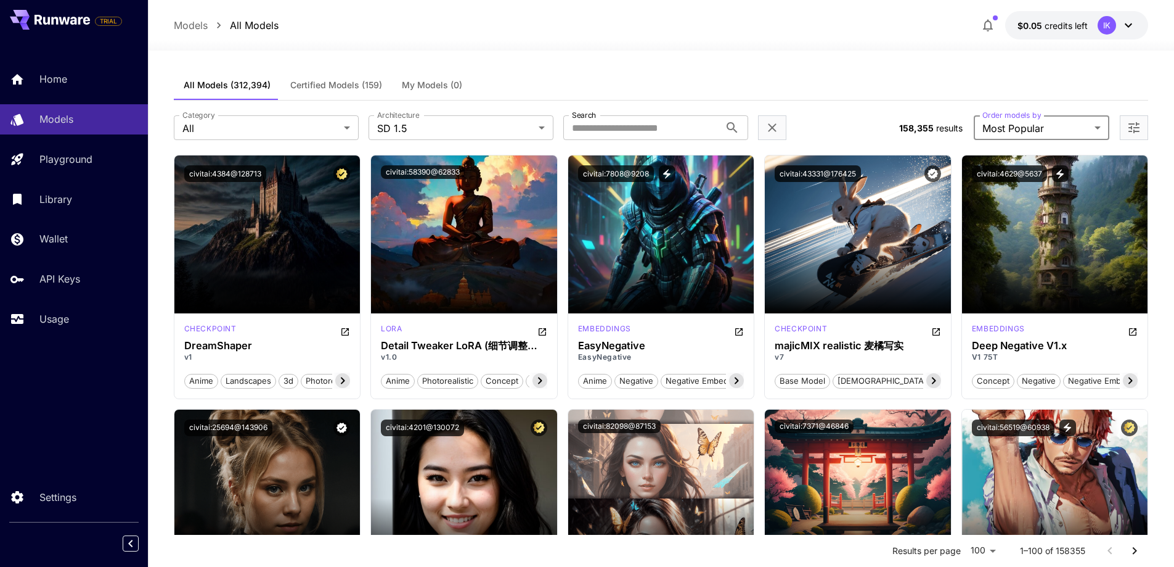
click at [1131, 22] on icon at bounding box center [1128, 25] width 15 height 15
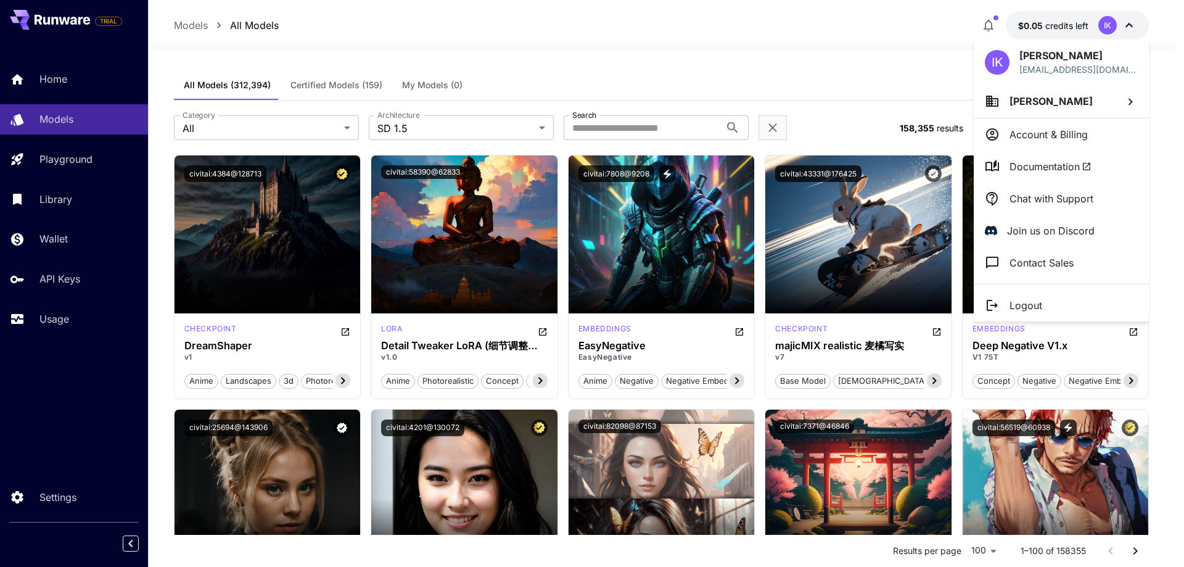
click at [345, 15] on div at bounding box center [592, 283] width 1184 height 567
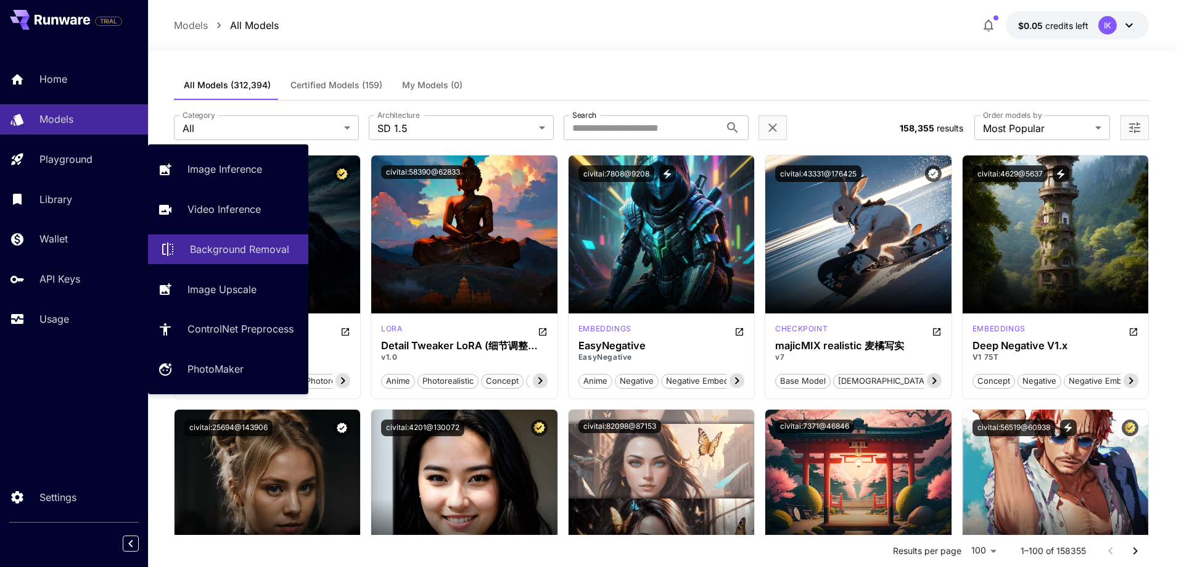
click at [253, 247] on p "Background Removal" at bounding box center [239, 249] width 99 height 15
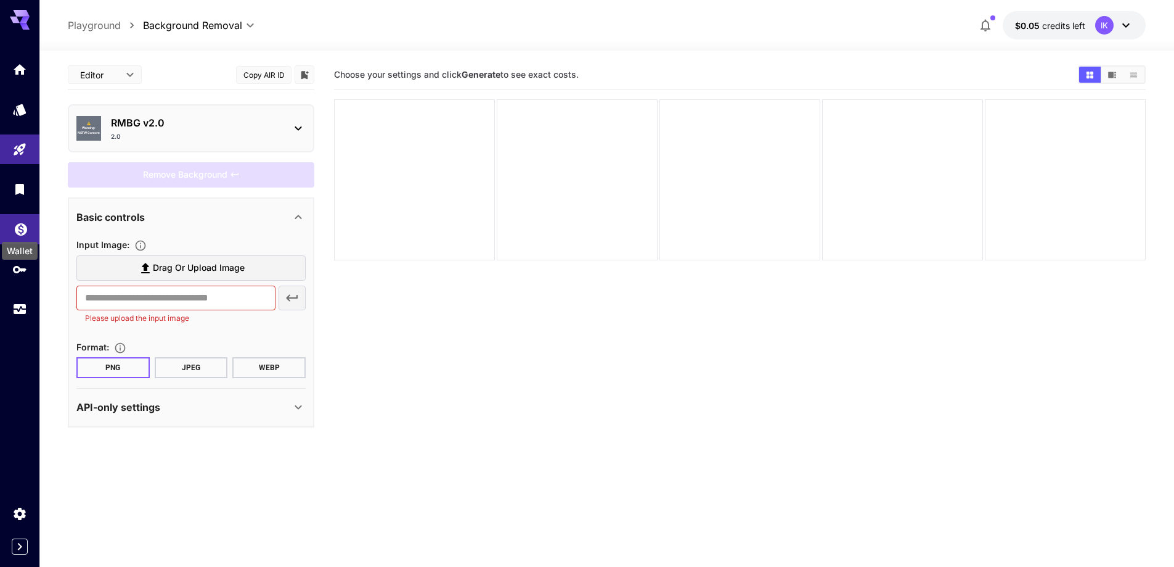
click at [22, 231] on icon "Wallet" at bounding box center [21, 225] width 12 height 12
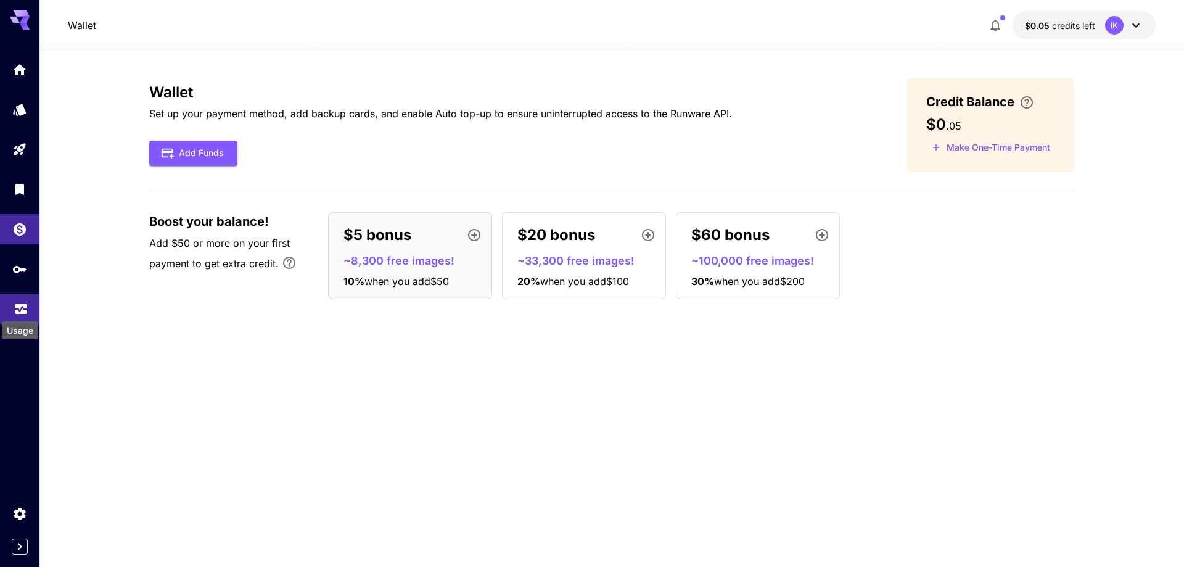
click at [20, 305] on icon "Usage" at bounding box center [21, 304] width 12 height 6
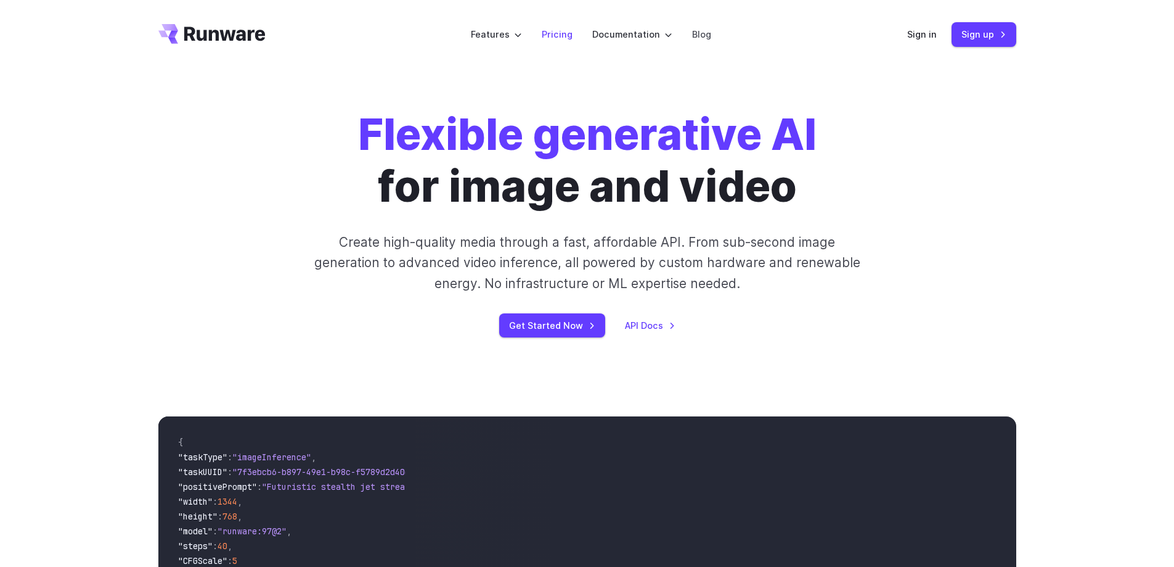
click at [559, 36] on link "Pricing" at bounding box center [557, 34] width 31 height 14
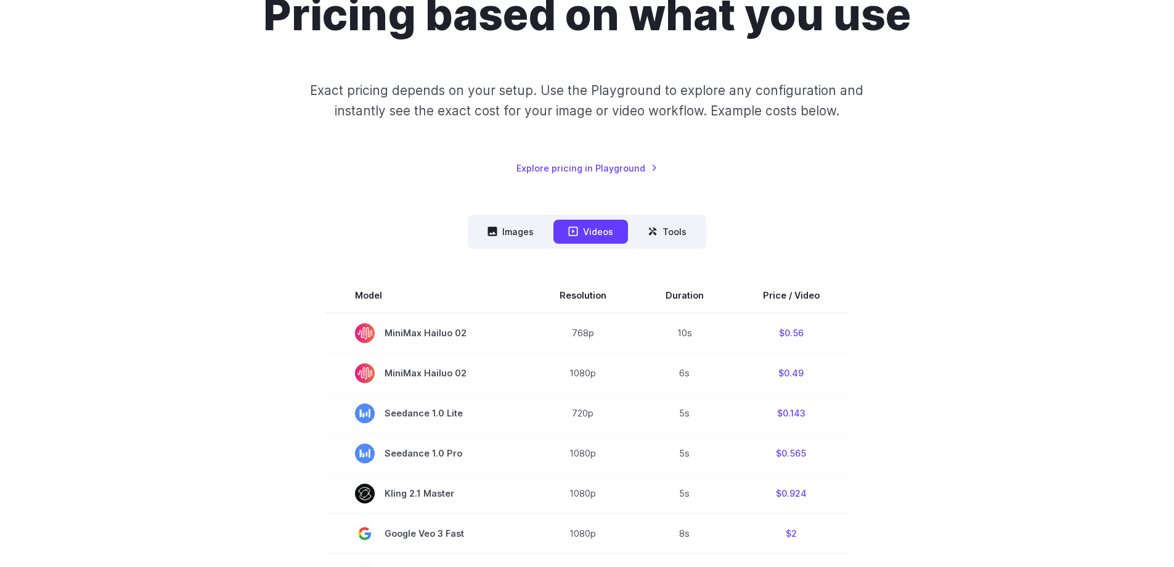
scroll to position [308, 0]
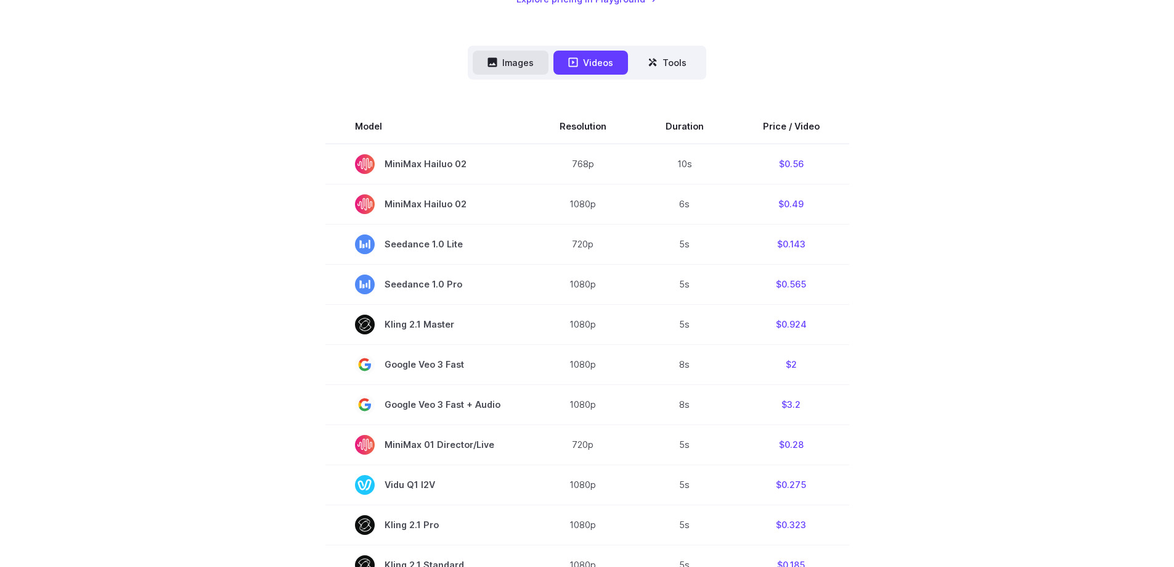
click at [506, 68] on button "Images" at bounding box center [511, 63] width 76 height 24
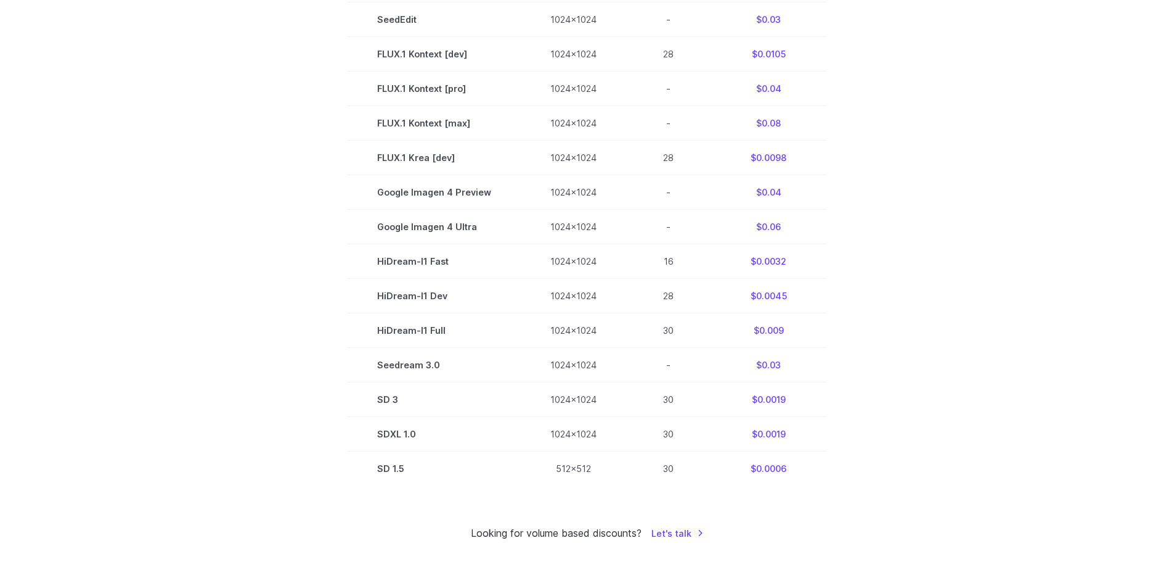
scroll to position [678, 0]
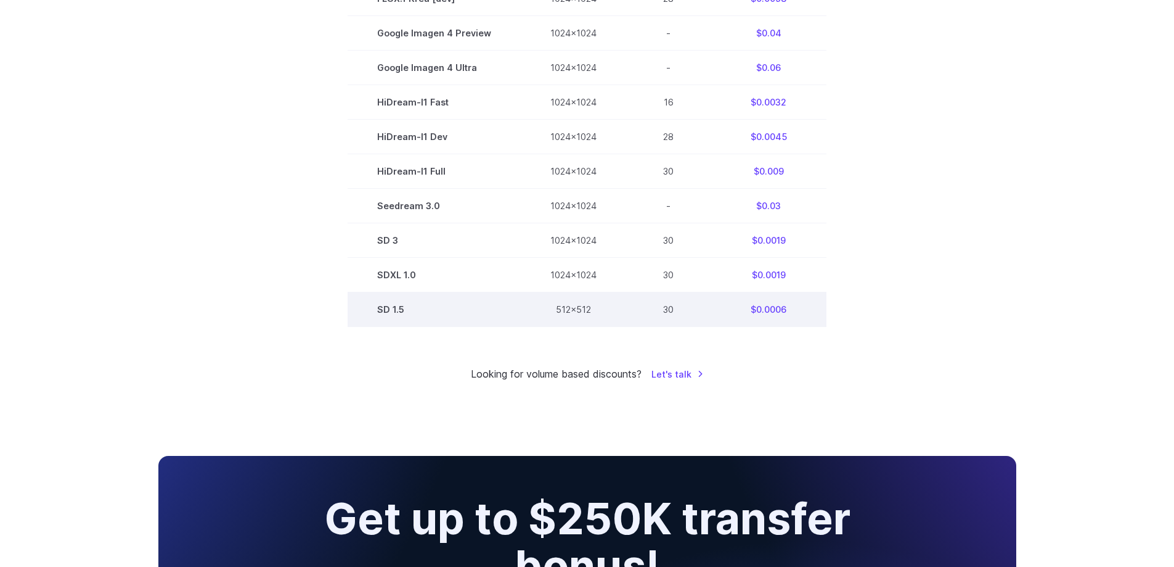
drag, startPoint x: 597, startPoint y: 309, endPoint x: 570, endPoint y: 311, distance: 27.2
click at [596, 309] on td "512x512" at bounding box center [573, 309] width 105 height 35
click at [570, 311] on td "512x512" at bounding box center [573, 309] width 105 height 35
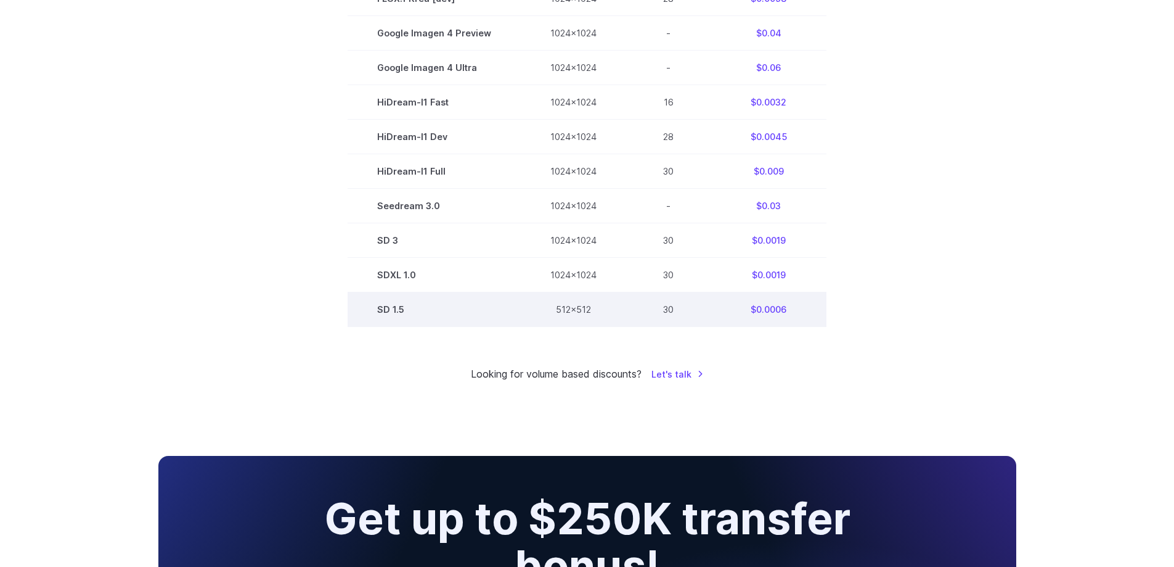
click at [407, 306] on td "SD 1.5" at bounding box center [434, 309] width 173 height 35
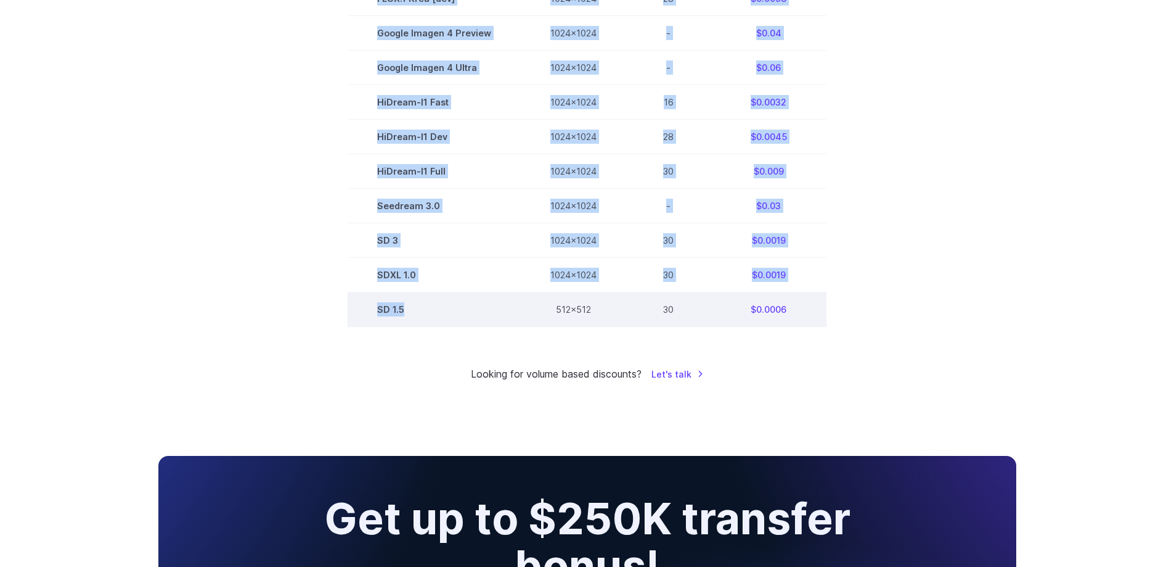
drag, startPoint x: 404, startPoint y: 311, endPoint x: 436, endPoint y: 305, distance: 31.9
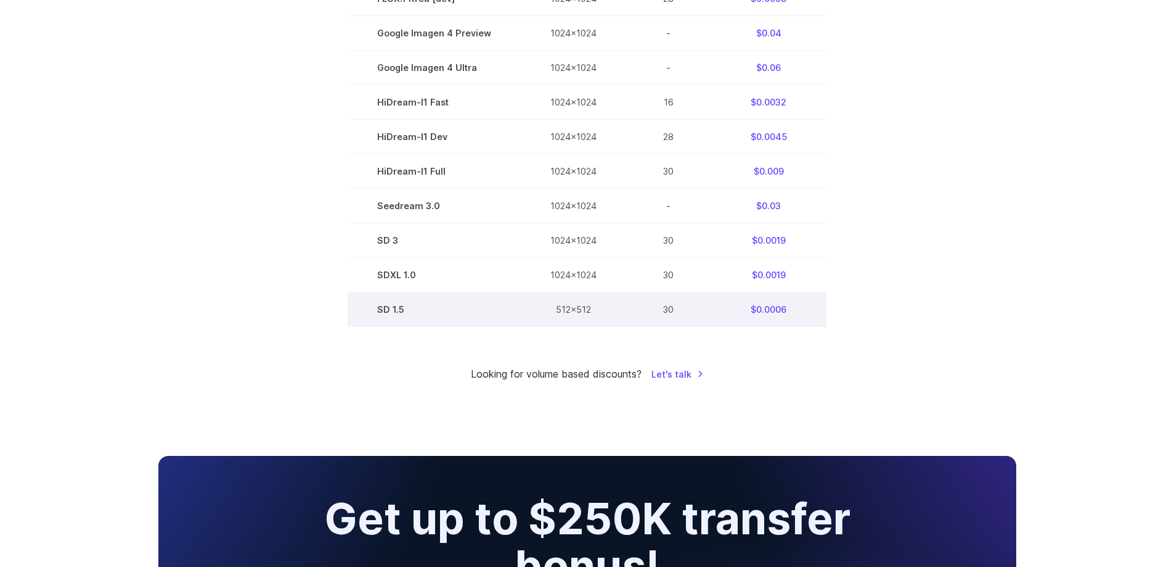
click at [670, 309] on td "30" at bounding box center [668, 309] width 84 height 35
click at [769, 311] on td "$0.0006" at bounding box center [769, 309] width 116 height 35
click at [409, 313] on td "SD 1.5" at bounding box center [434, 309] width 173 height 35
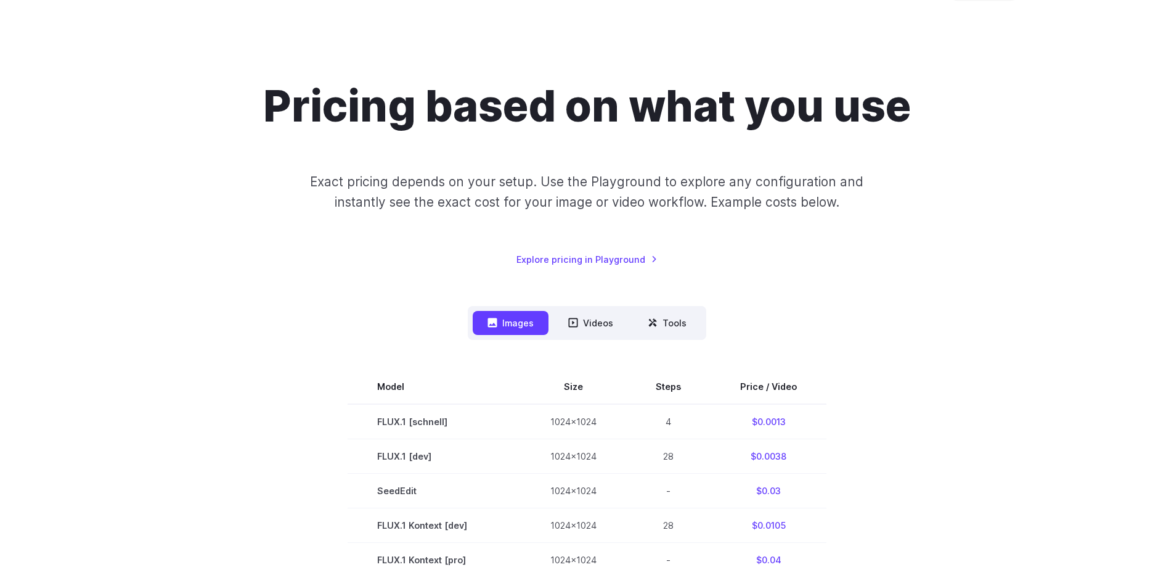
scroll to position [0, 0]
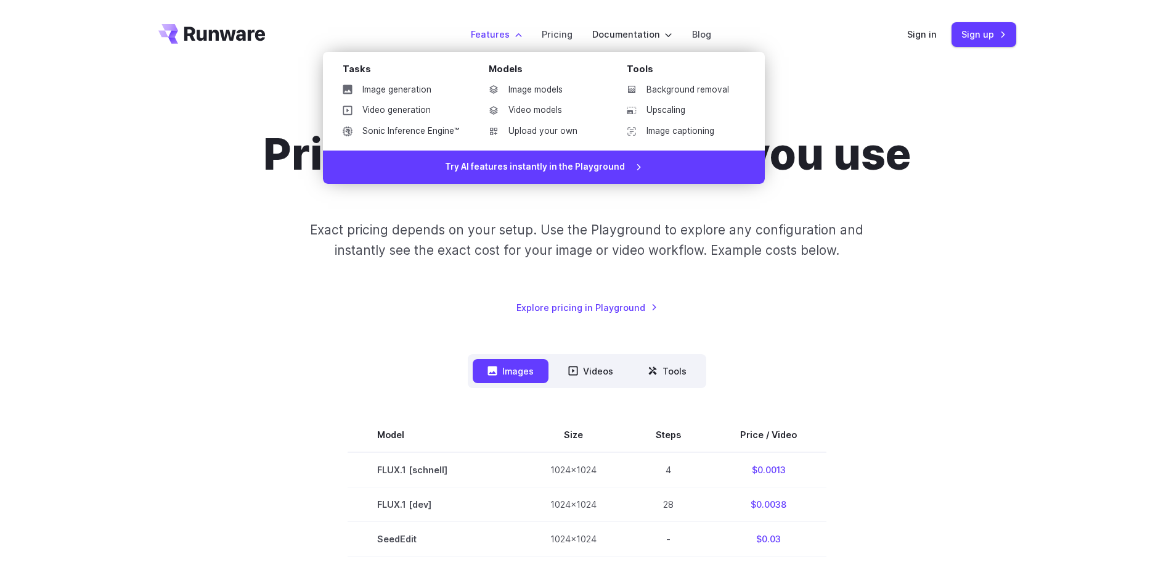
click at [494, 39] on label "Features" at bounding box center [496, 34] width 51 height 14
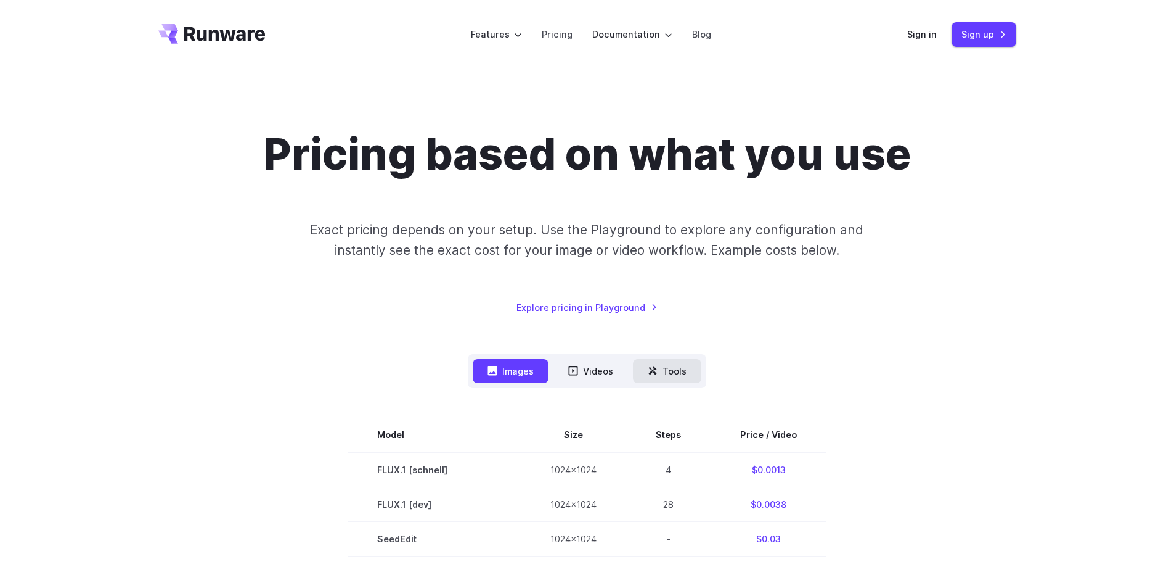
click at [674, 366] on button "Tools" at bounding box center [667, 371] width 68 height 24
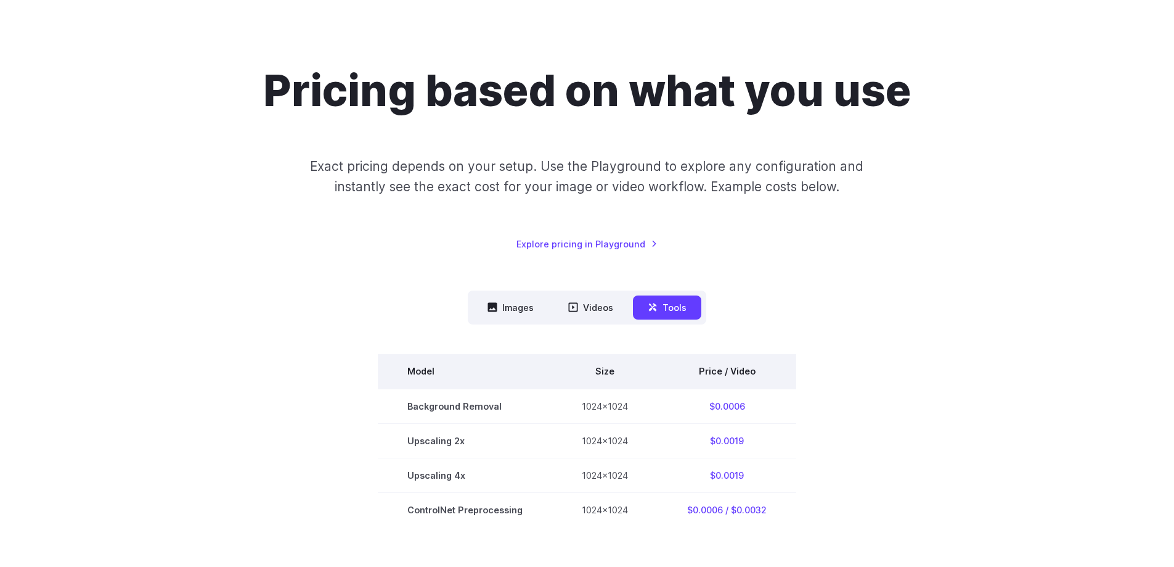
scroll to position [62, 0]
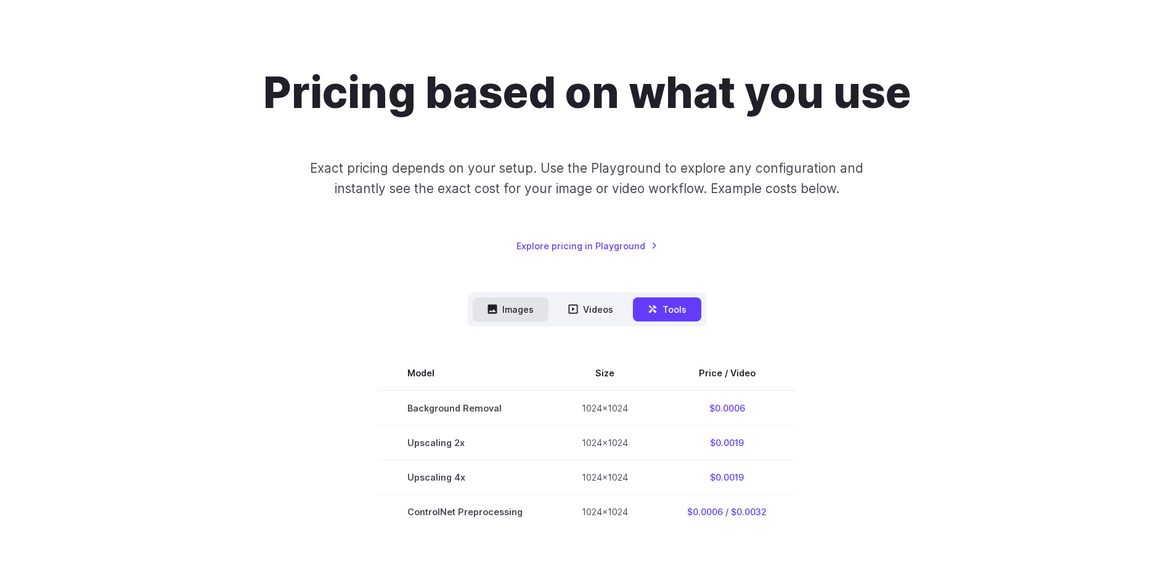
click at [505, 310] on button "Images" at bounding box center [511, 309] width 76 height 24
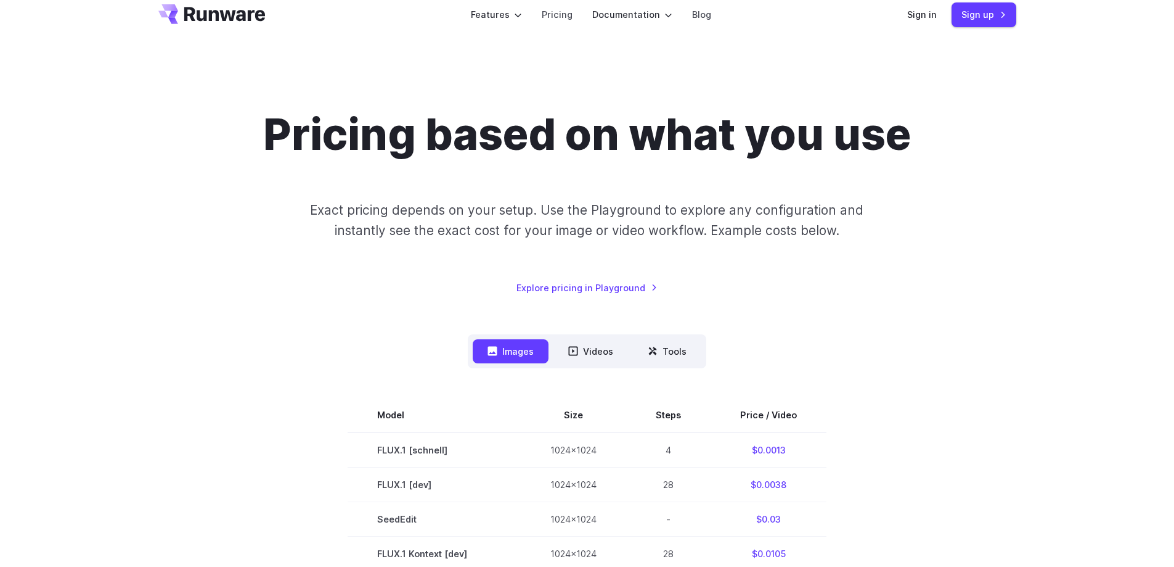
scroll to position [0, 0]
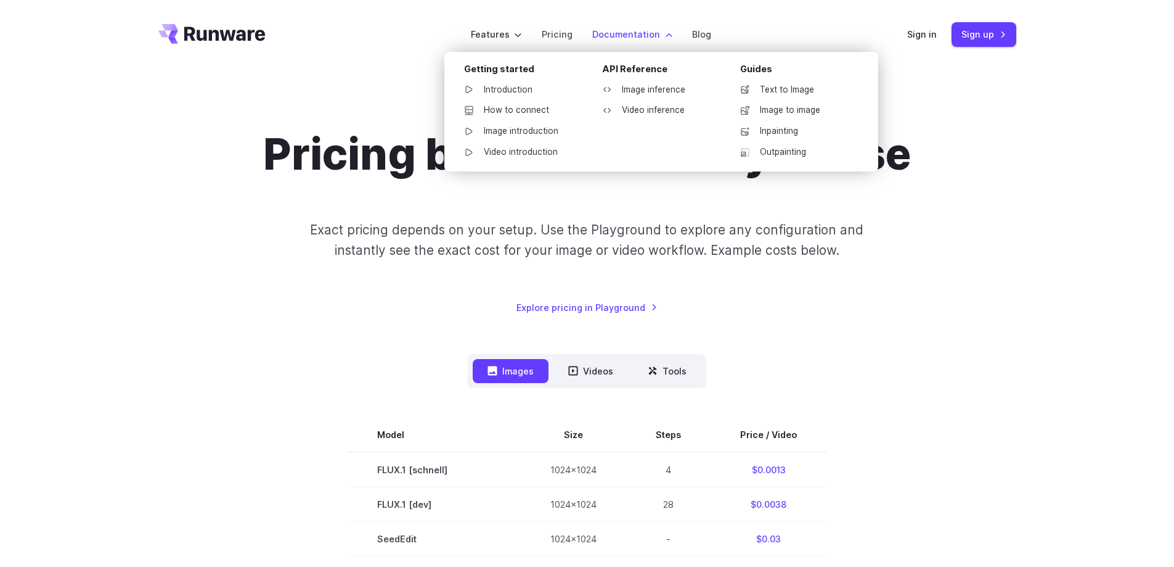
click at [633, 72] on div "API Reference" at bounding box center [661, 71] width 118 height 19
click at [635, 87] on link "Image inference" at bounding box center [656, 90] width 128 height 18
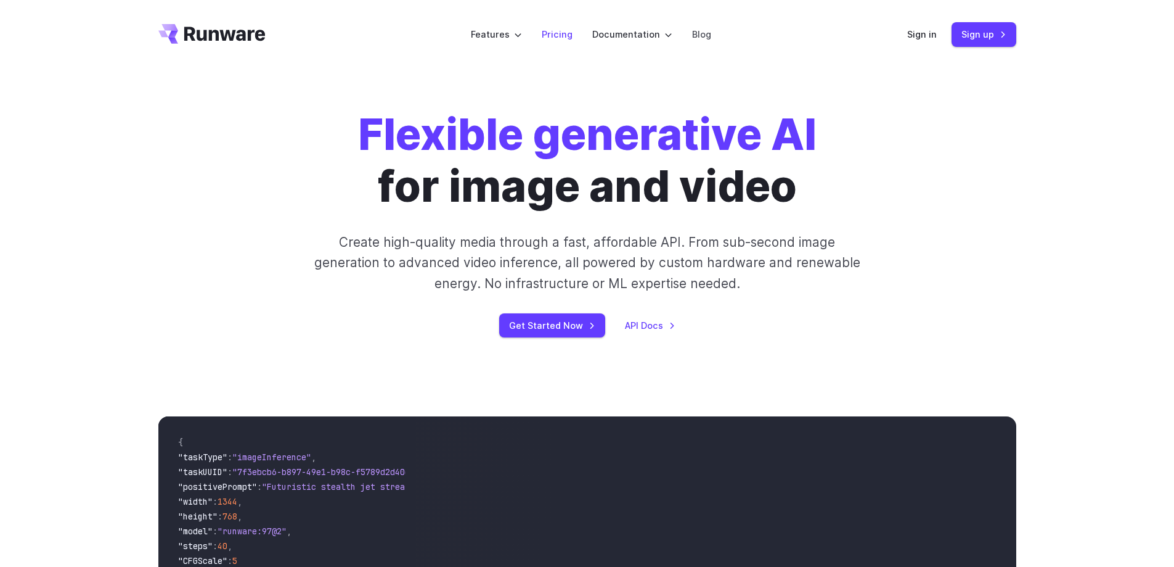
click at [560, 35] on link "Pricing" at bounding box center [557, 34] width 31 height 14
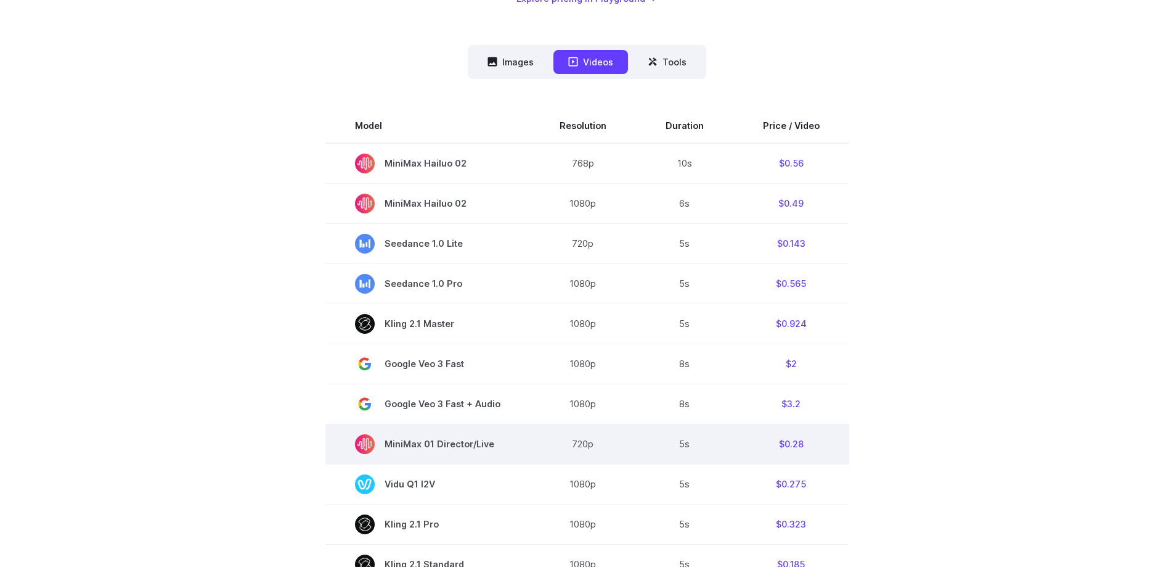
scroll to position [308, 0]
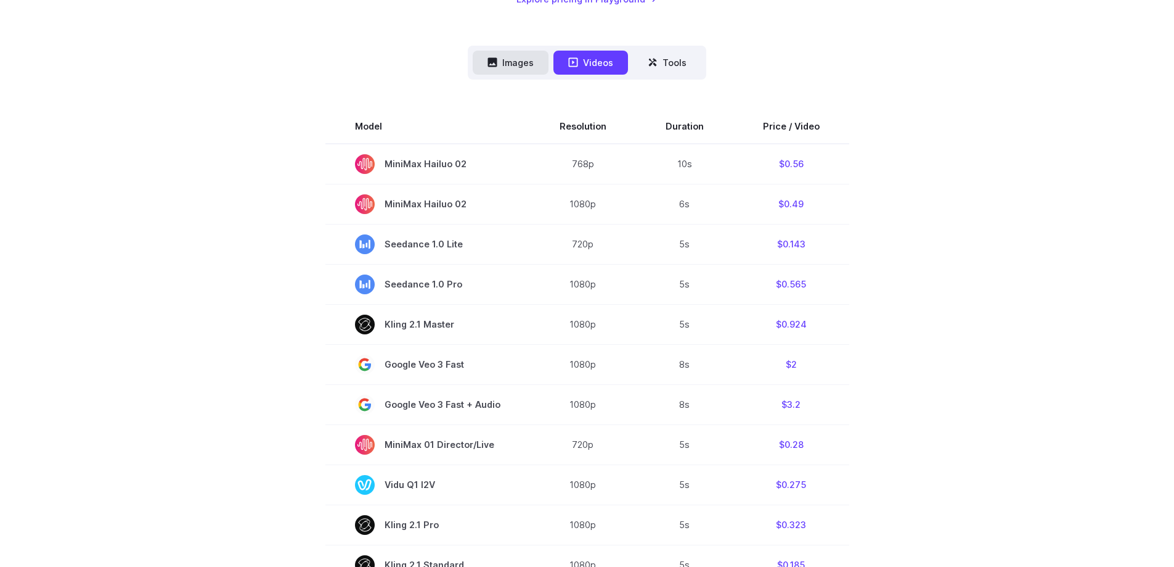
click at [513, 61] on button "Images" at bounding box center [511, 63] width 76 height 24
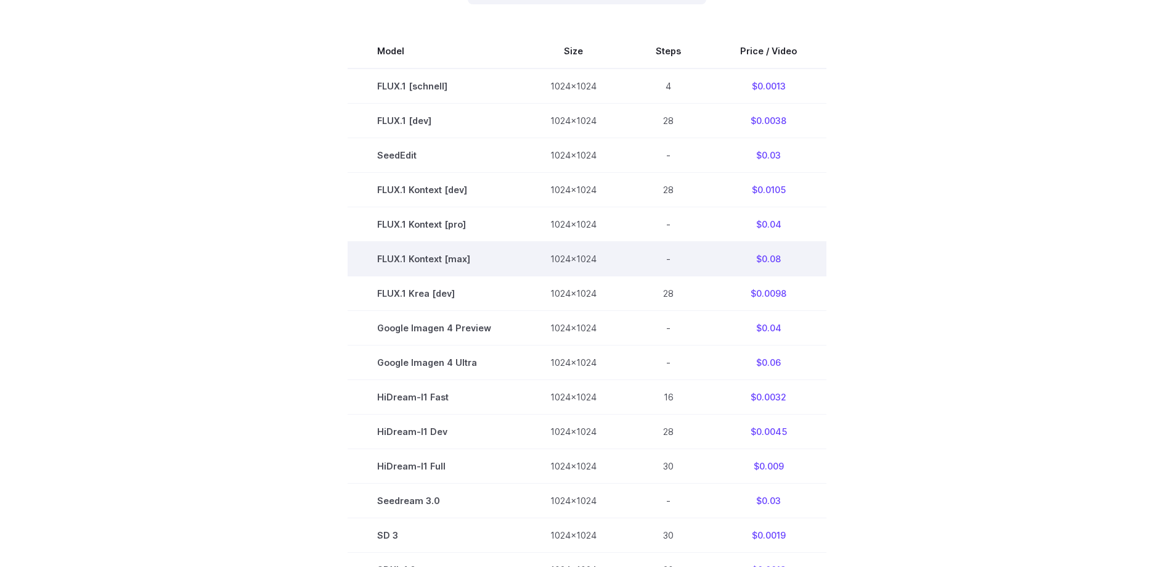
scroll to position [555, 0]
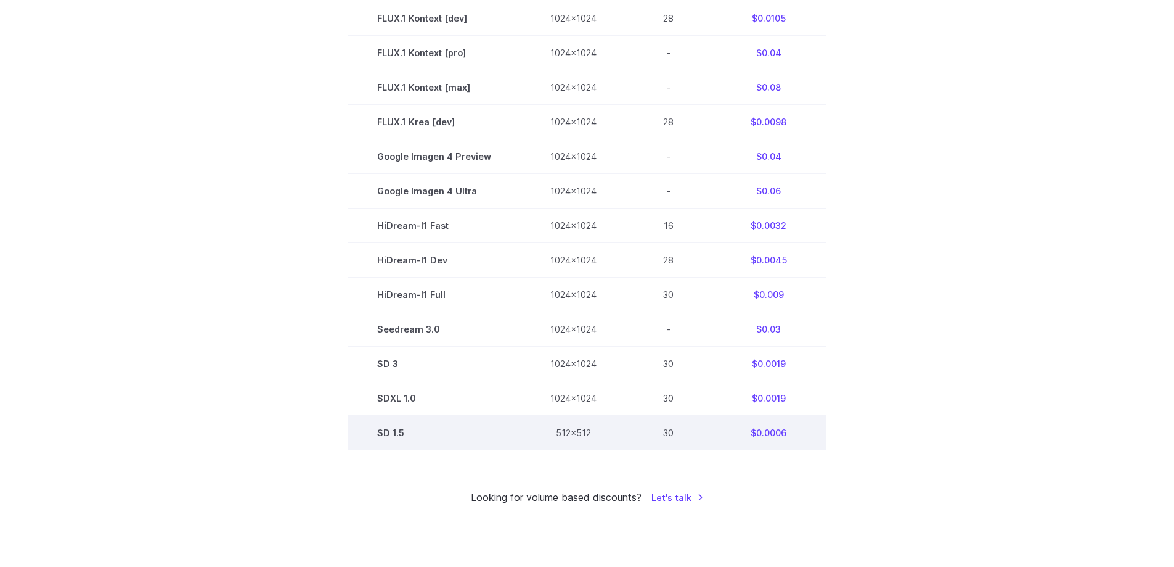
click at [567, 433] on td "512x512" at bounding box center [573, 433] width 105 height 35
